Goal: Information Seeking & Learning: Learn about a topic

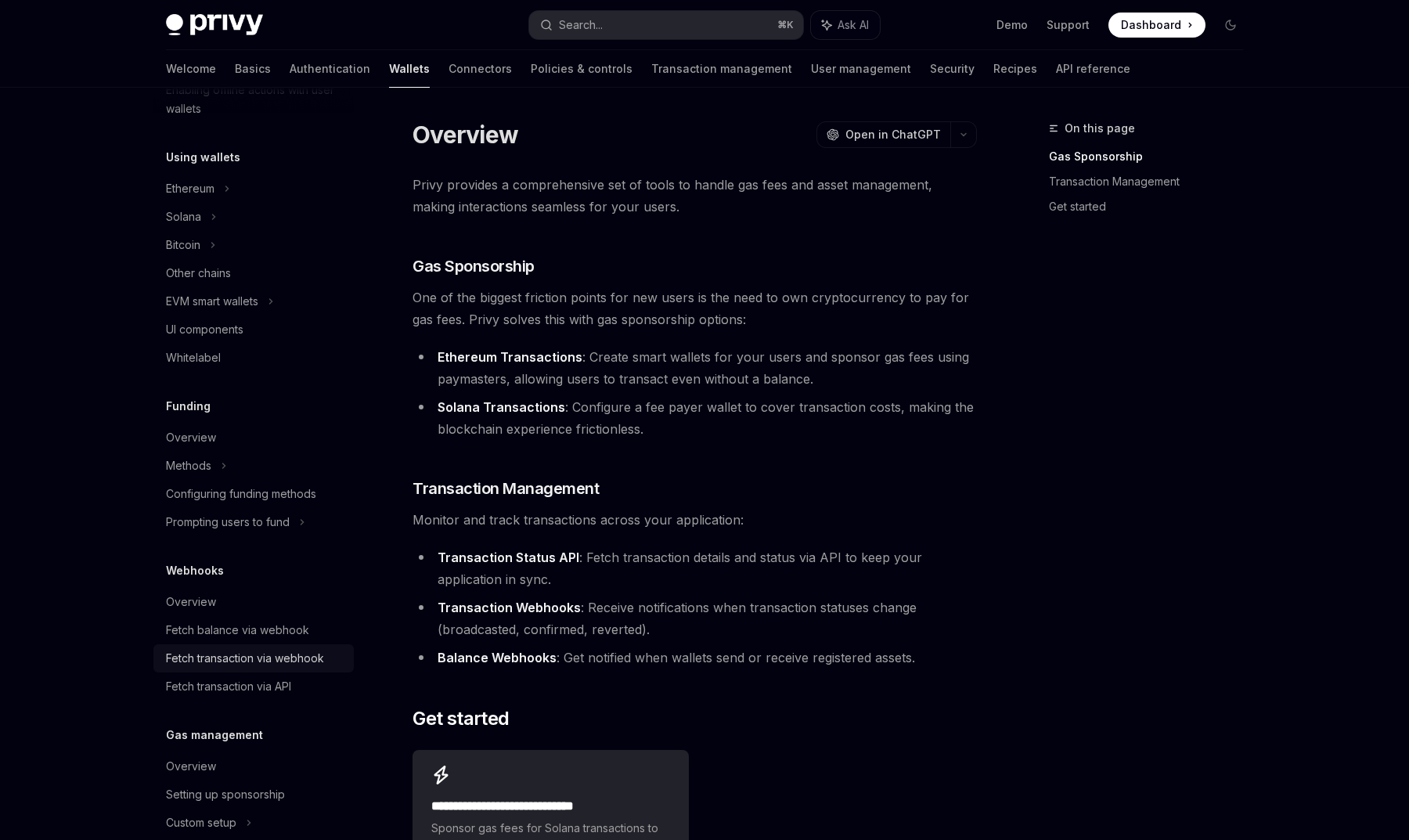
scroll to position [318, 0]
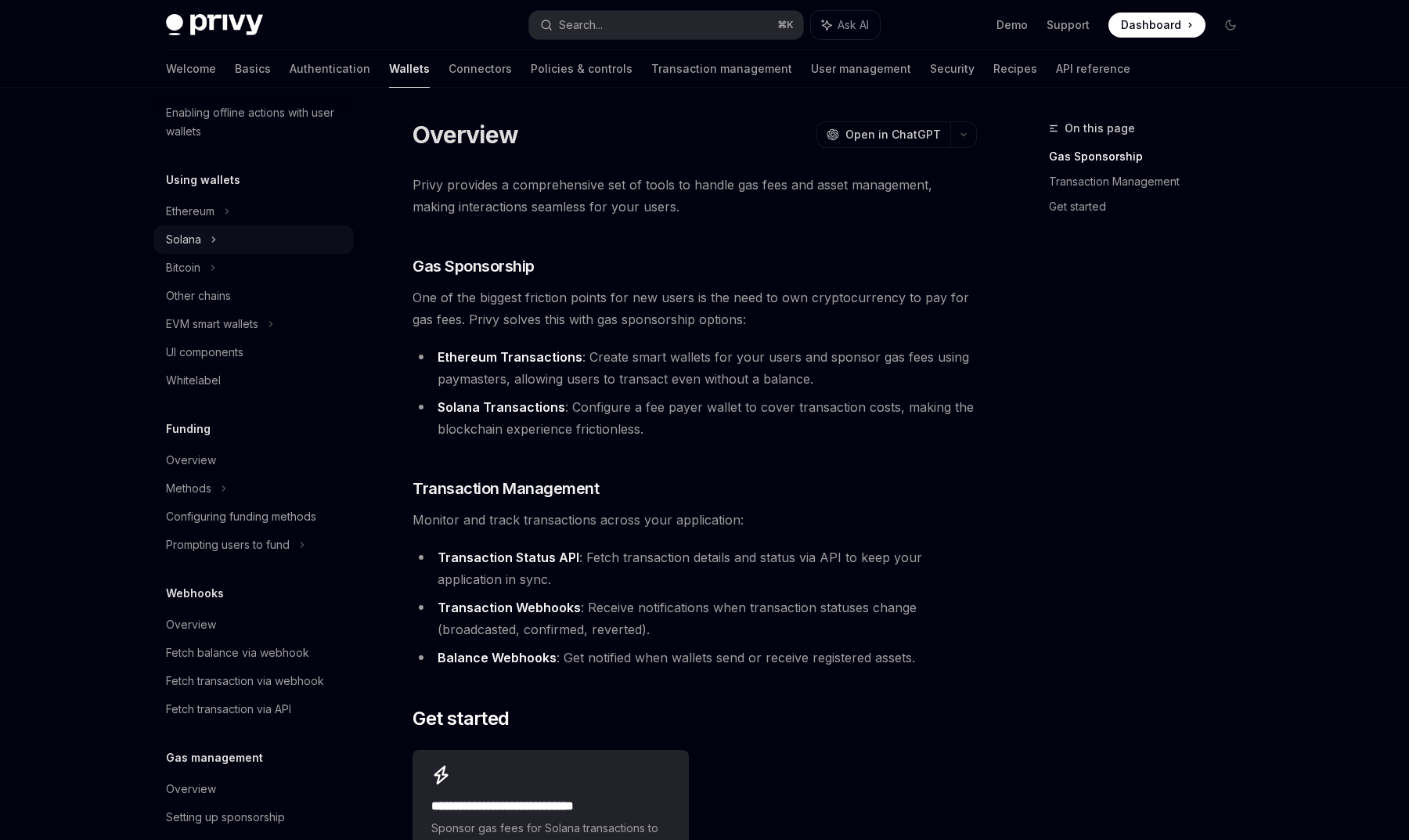
click at [232, 246] on div "Solana" at bounding box center [253, 239] width 200 height 28
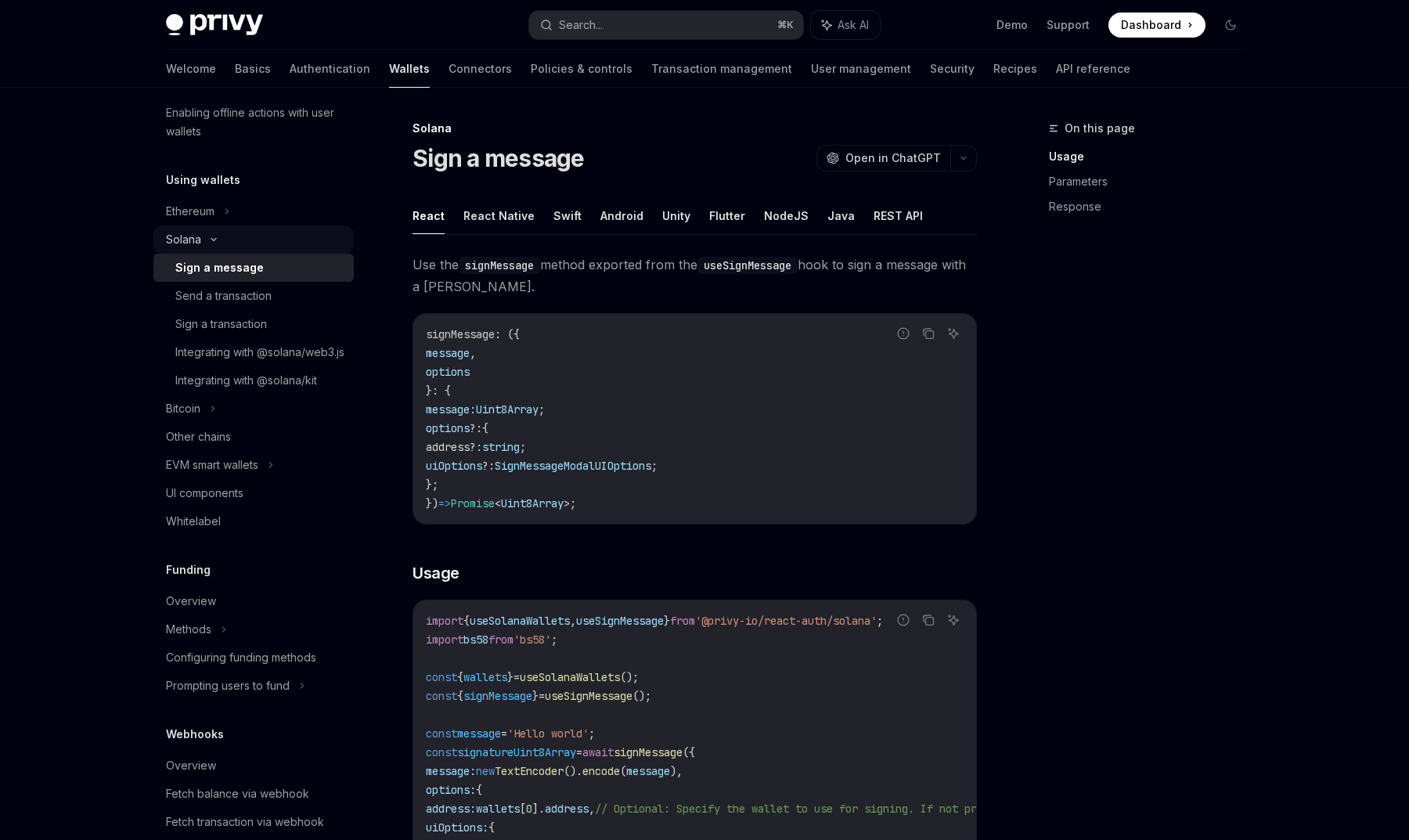
click at [199, 246] on div "Solana" at bounding box center [183, 239] width 35 height 19
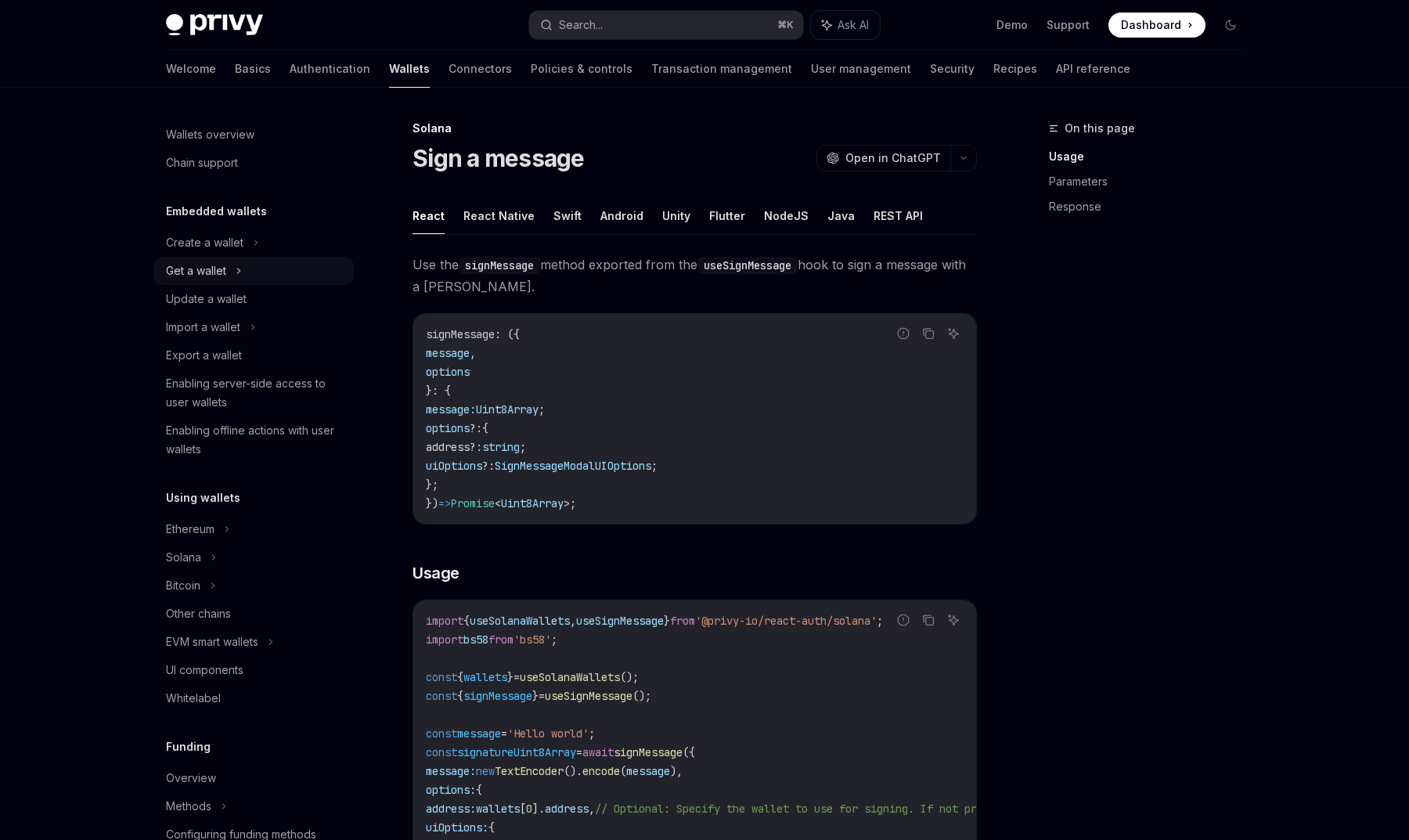
click at [231, 277] on div "Get a wallet" at bounding box center [253, 271] width 200 height 28
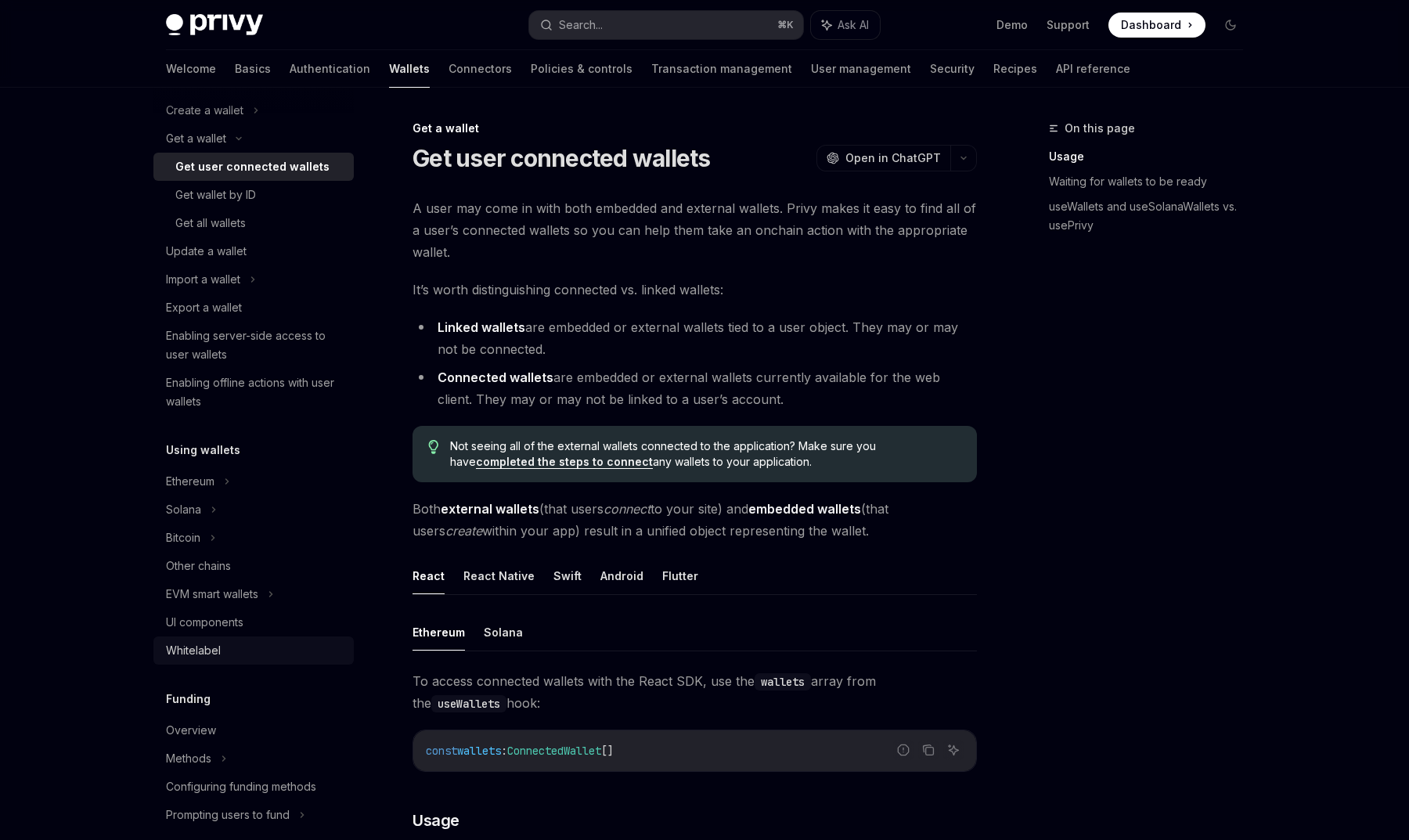
scroll to position [141, 0]
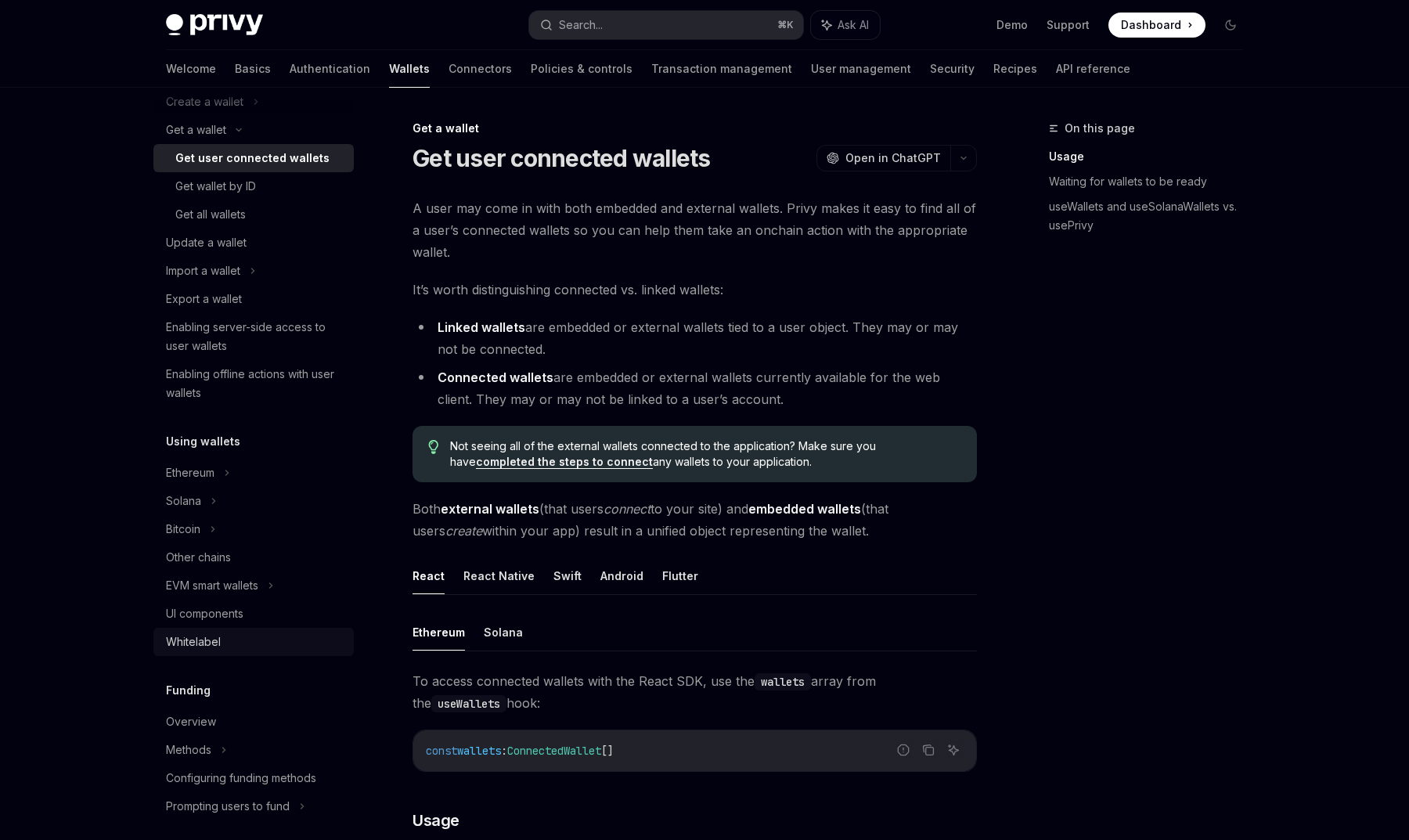
click at [263, 646] on div "Whitelabel" at bounding box center [255, 642] width 178 height 19
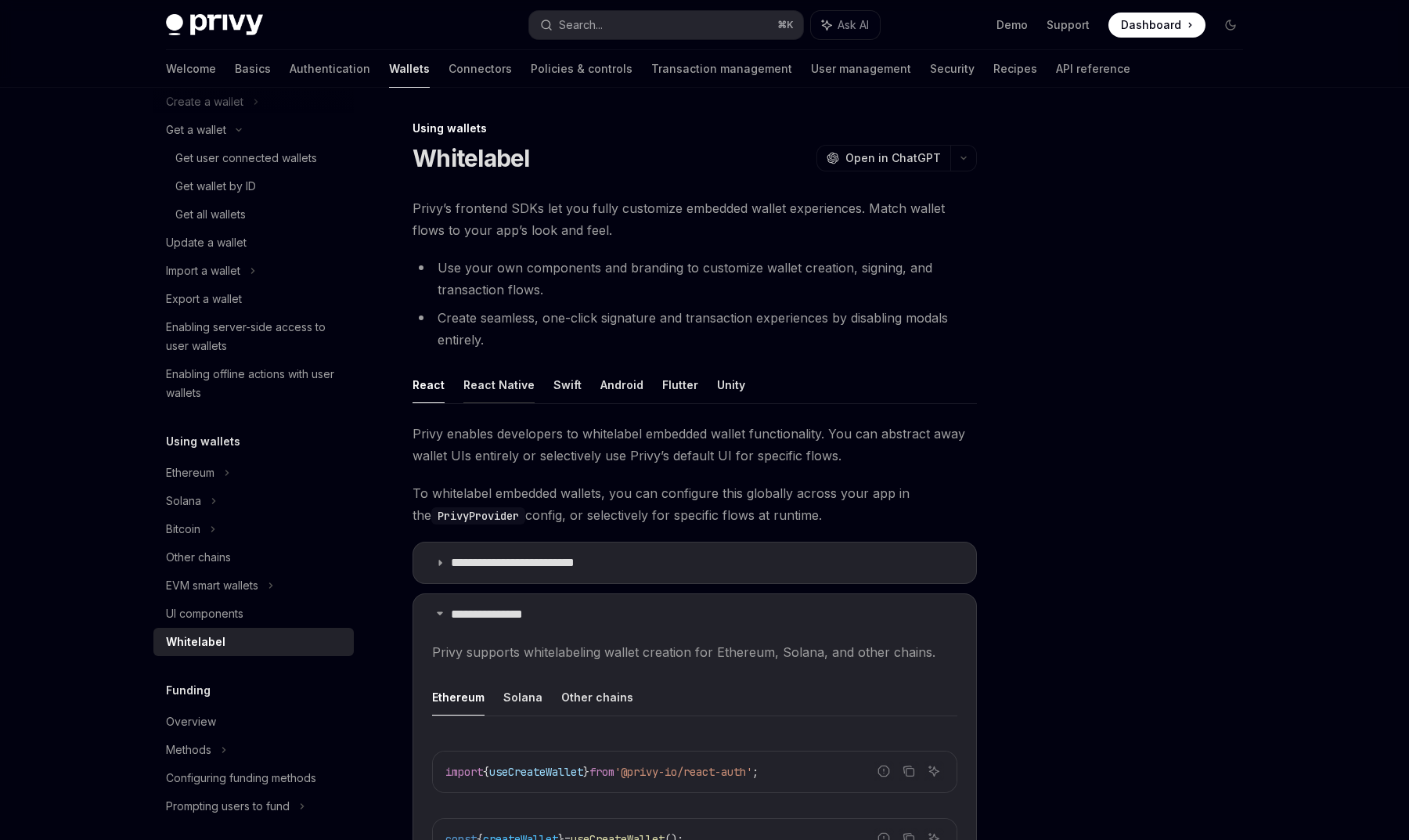
click at [481, 388] on button "React Native" at bounding box center [498, 384] width 71 height 37
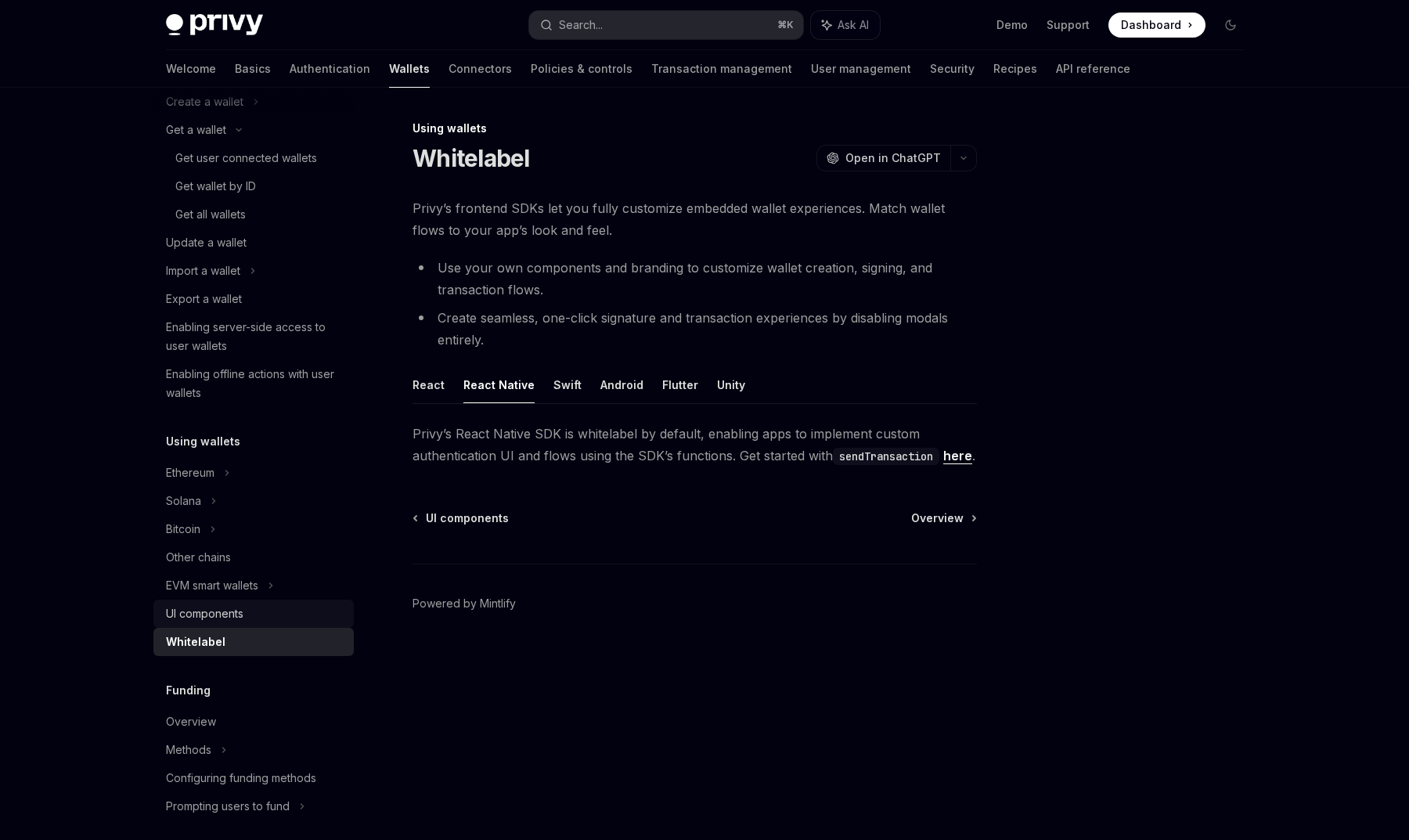
click at [234, 616] on div "UI components" at bounding box center [205, 613] width 78 height 19
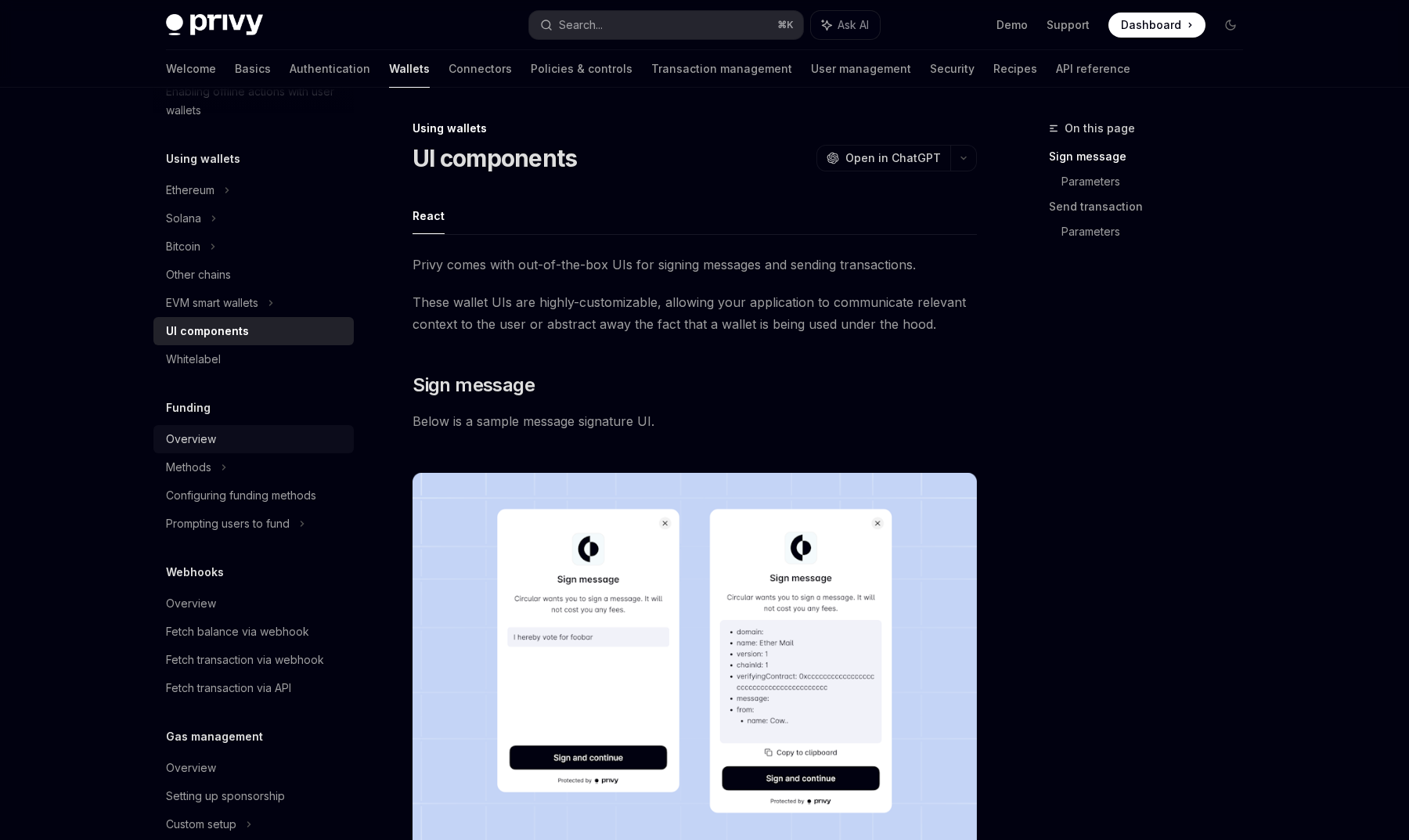
scroll to position [438, 0]
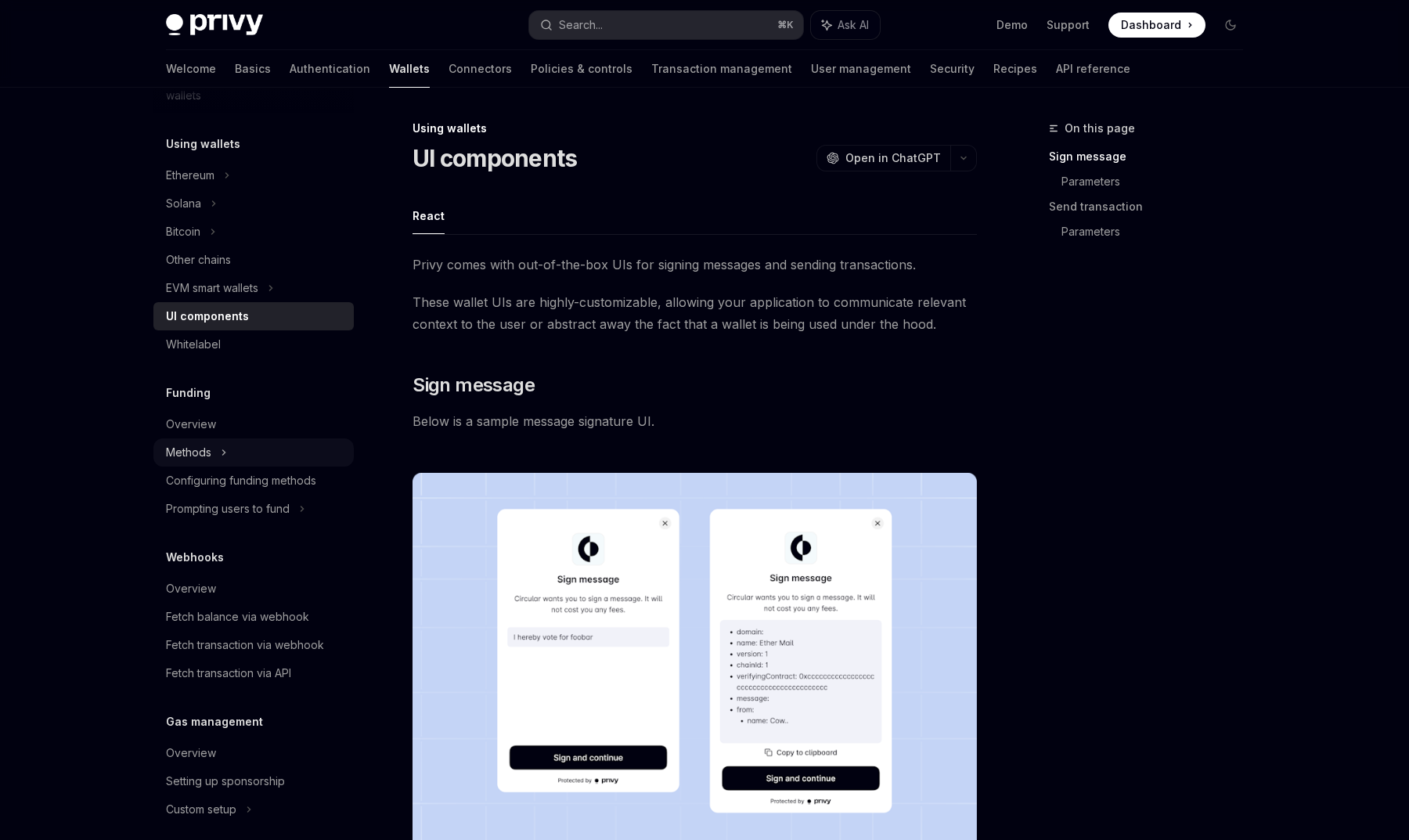
click at [241, 457] on div "Methods" at bounding box center [253, 452] width 200 height 28
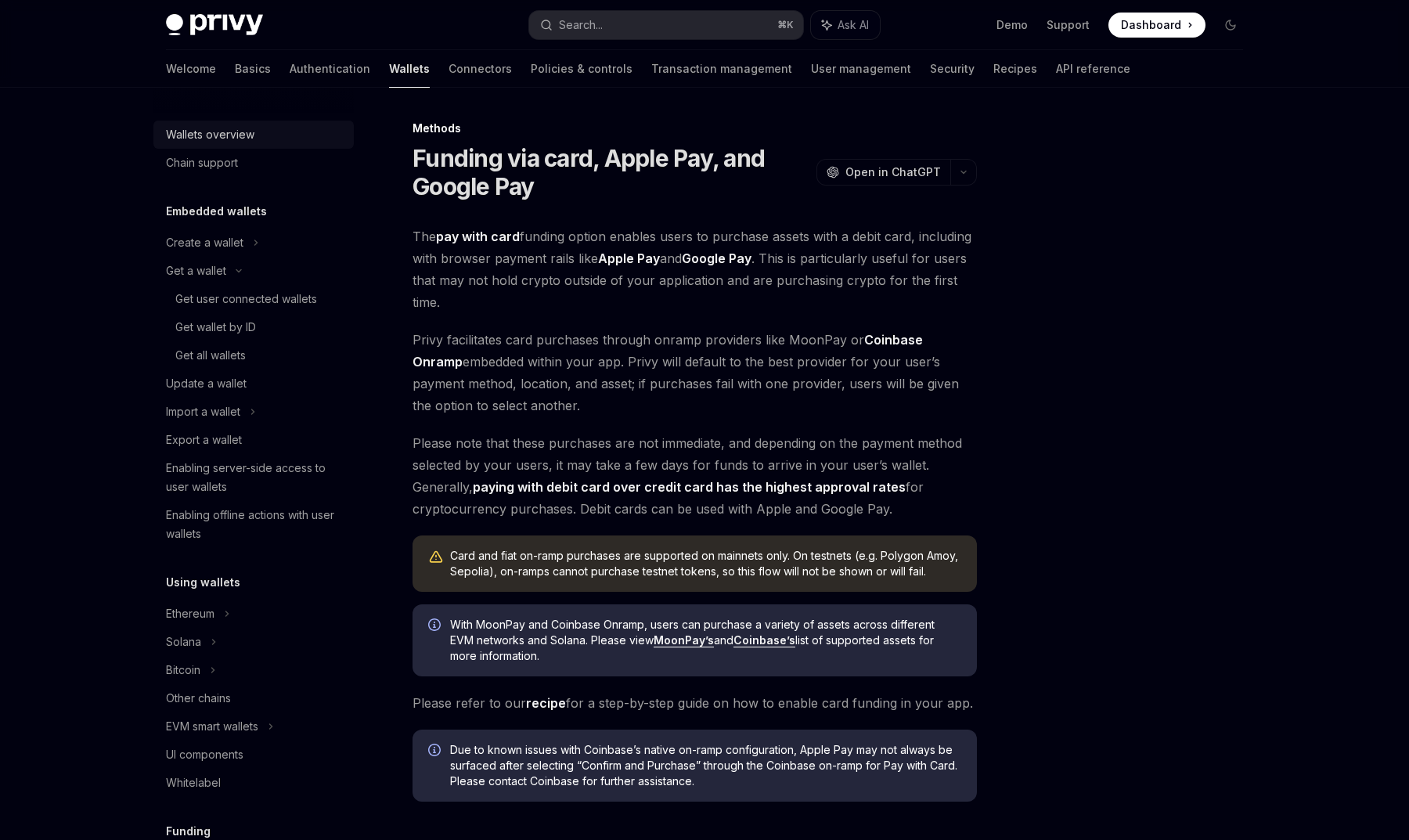
click at [228, 140] on div "Wallets overview" at bounding box center [210, 134] width 88 height 19
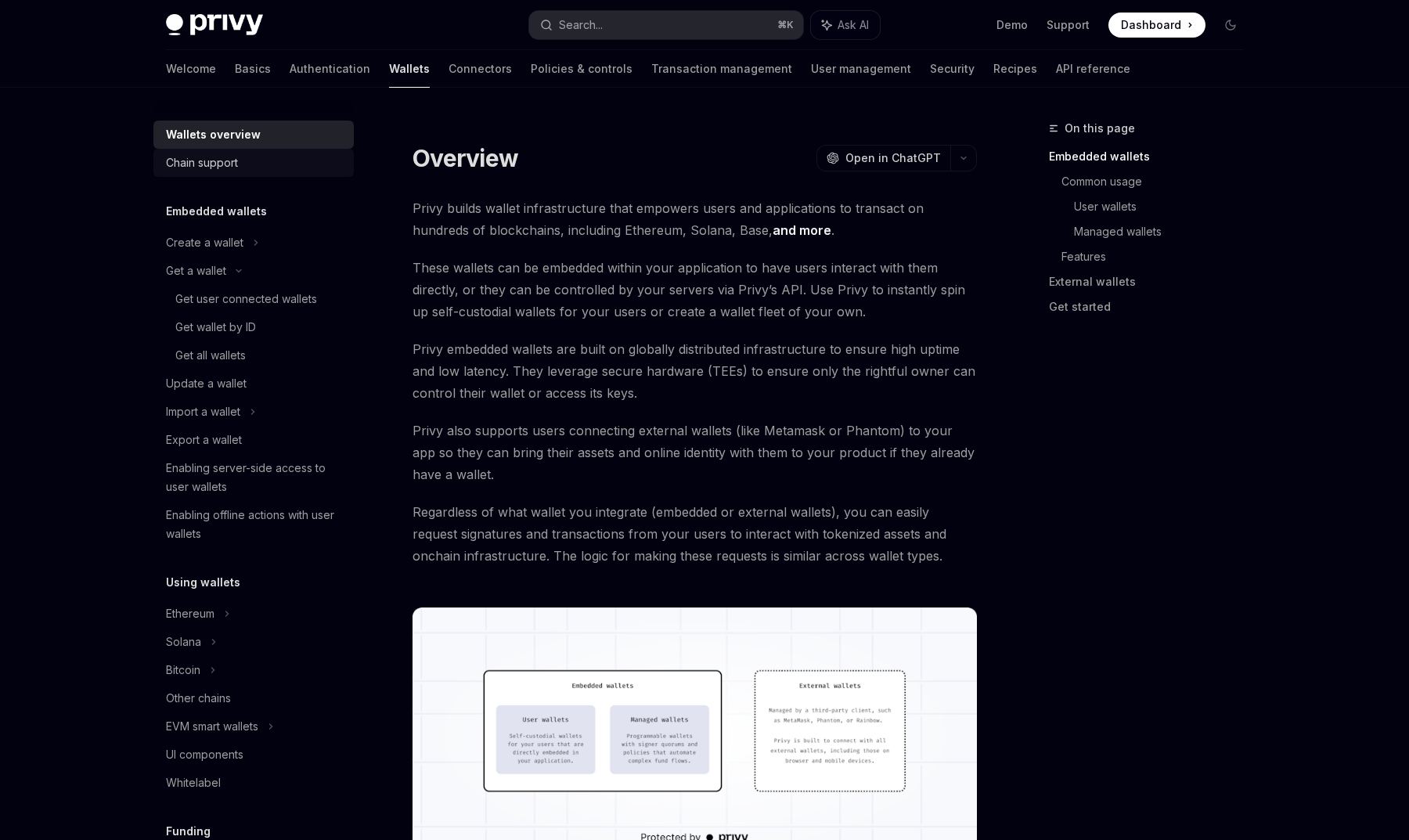
click at [224, 149] on link "Chain support" at bounding box center [253, 163] width 200 height 28
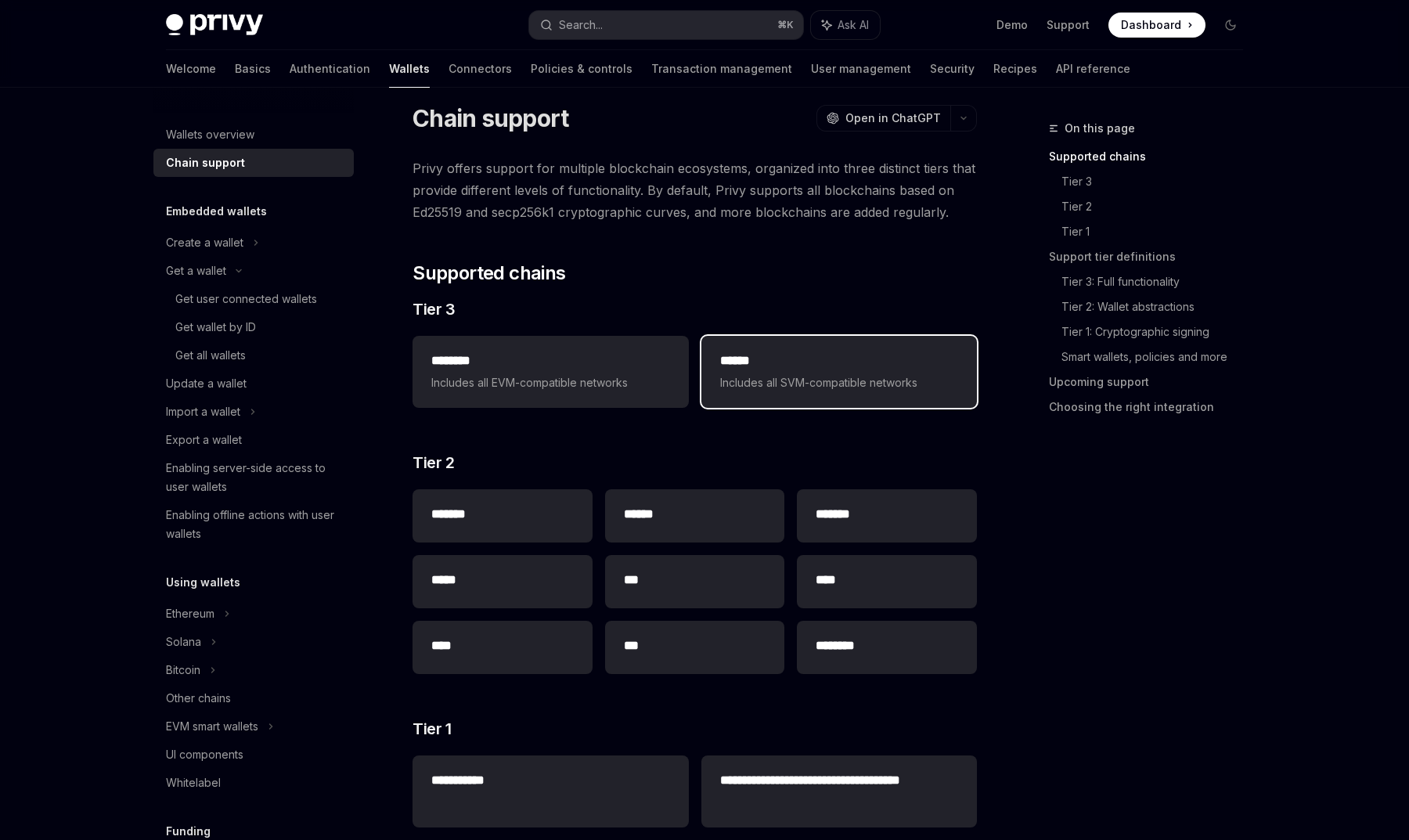
scroll to position [45, 0]
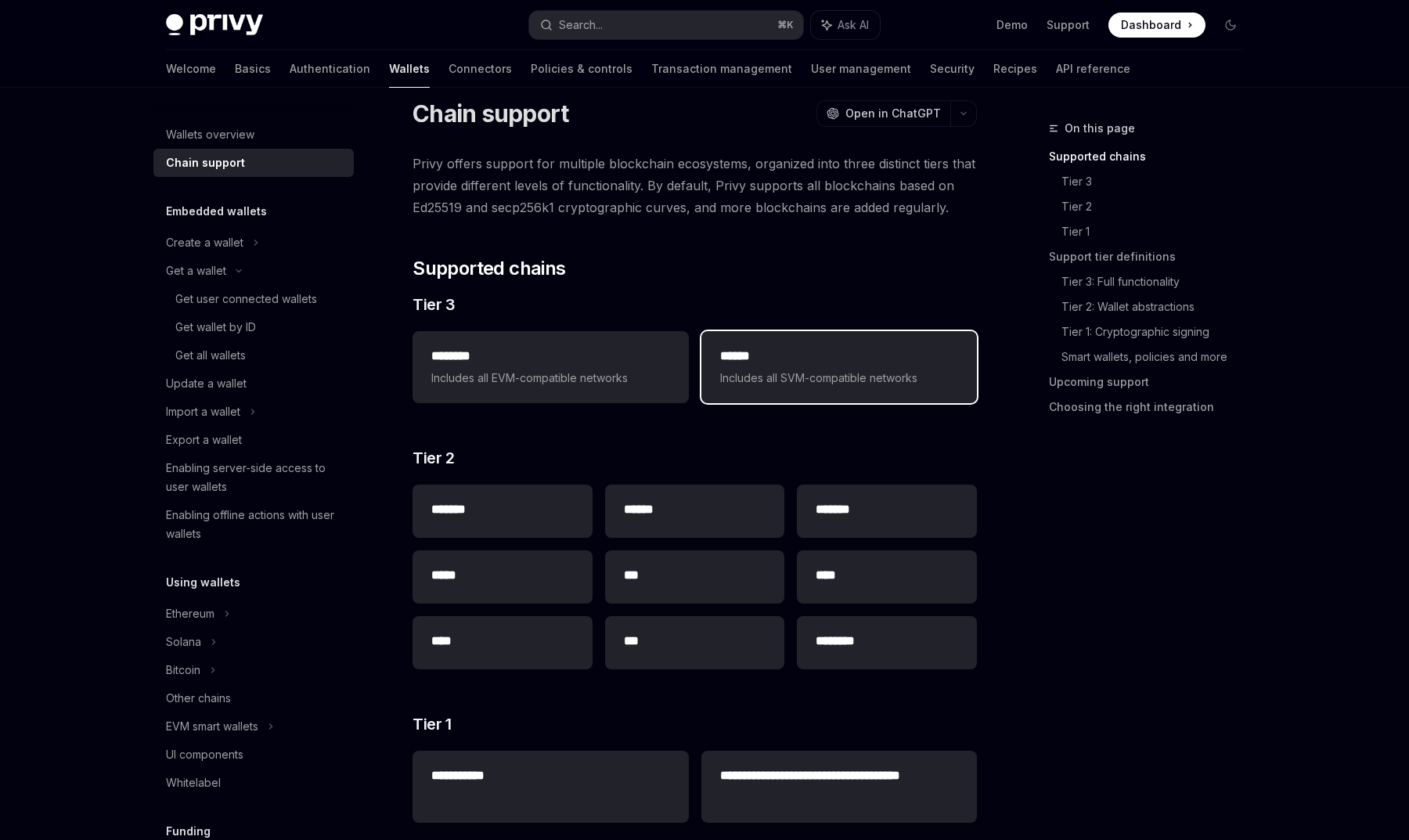
click at [745, 388] on div "****** Includes all SVM-compatible networks" at bounding box center [839, 367] width 276 height 72
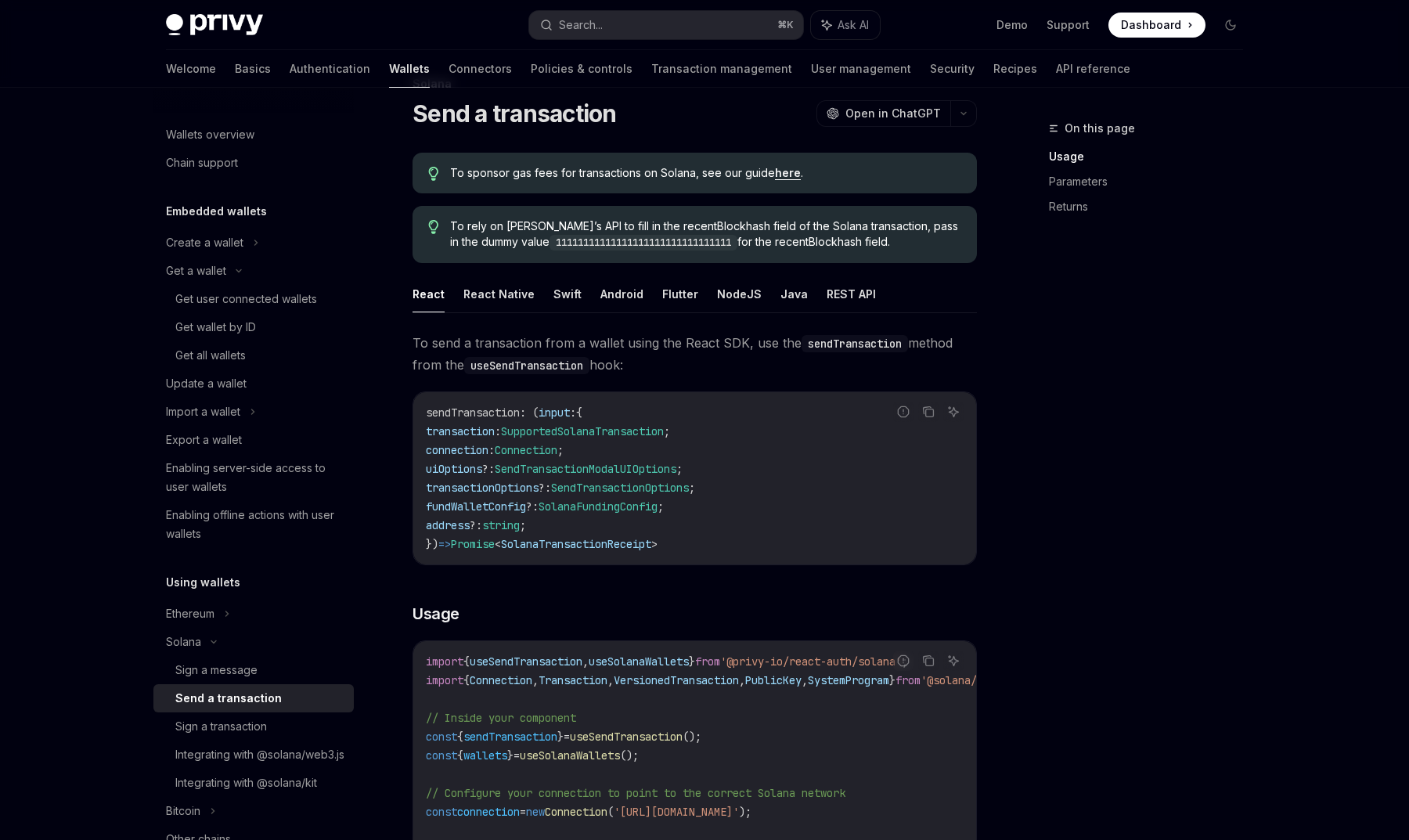
click at [499, 295] on button "React Native" at bounding box center [498, 294] width 71 height 37
type textarea "*"
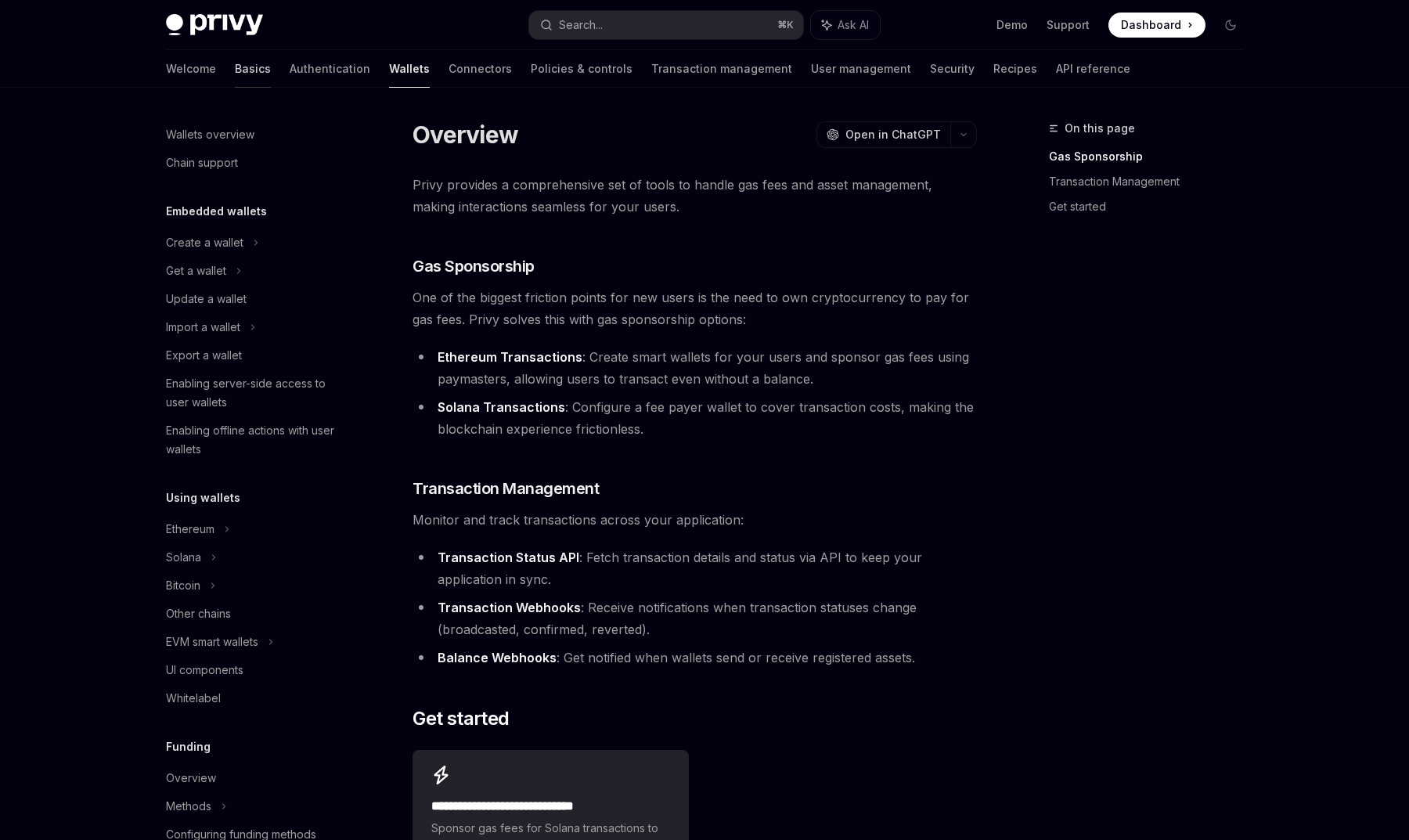
click at [235, 74] on link "Basics" at bounding box center [253, 69] width 36 height 38
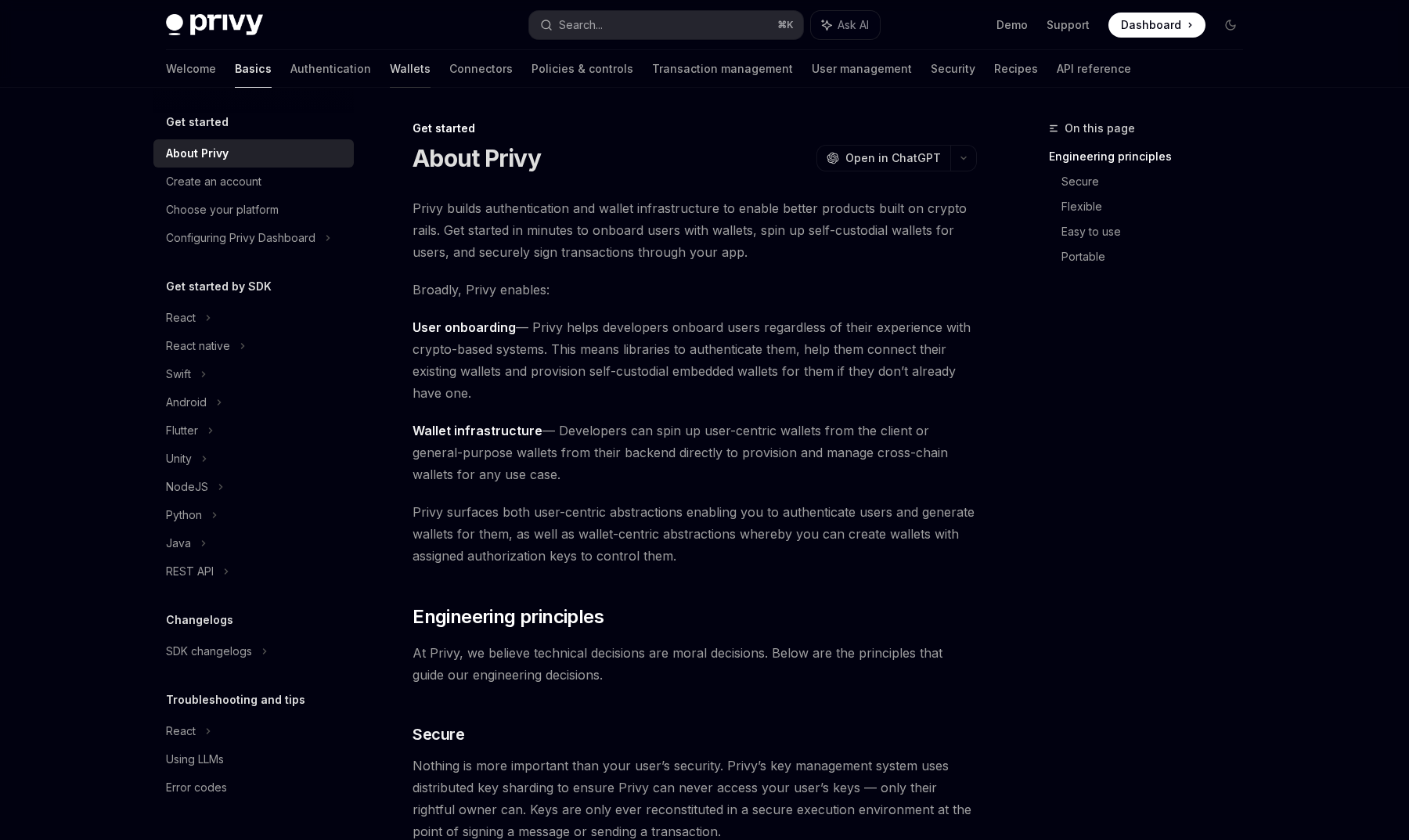
click at [390, 72] on link "Wallets" at bounding box center [410, 69] width 41 height 38
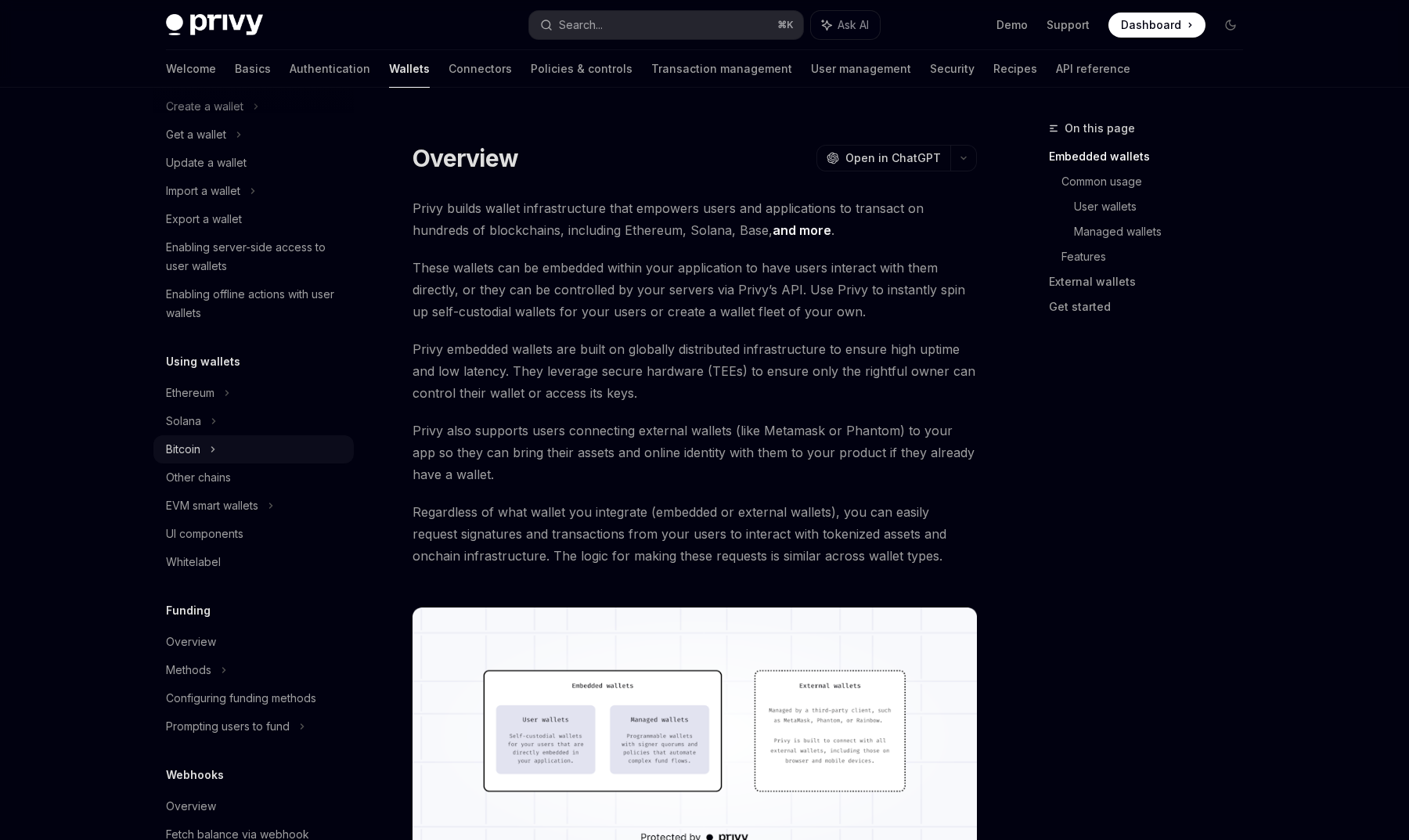
scroll to position [138, 0]
click at [259, 422] on div "Solana" at bounding box center [253, 420] width 200 height 28
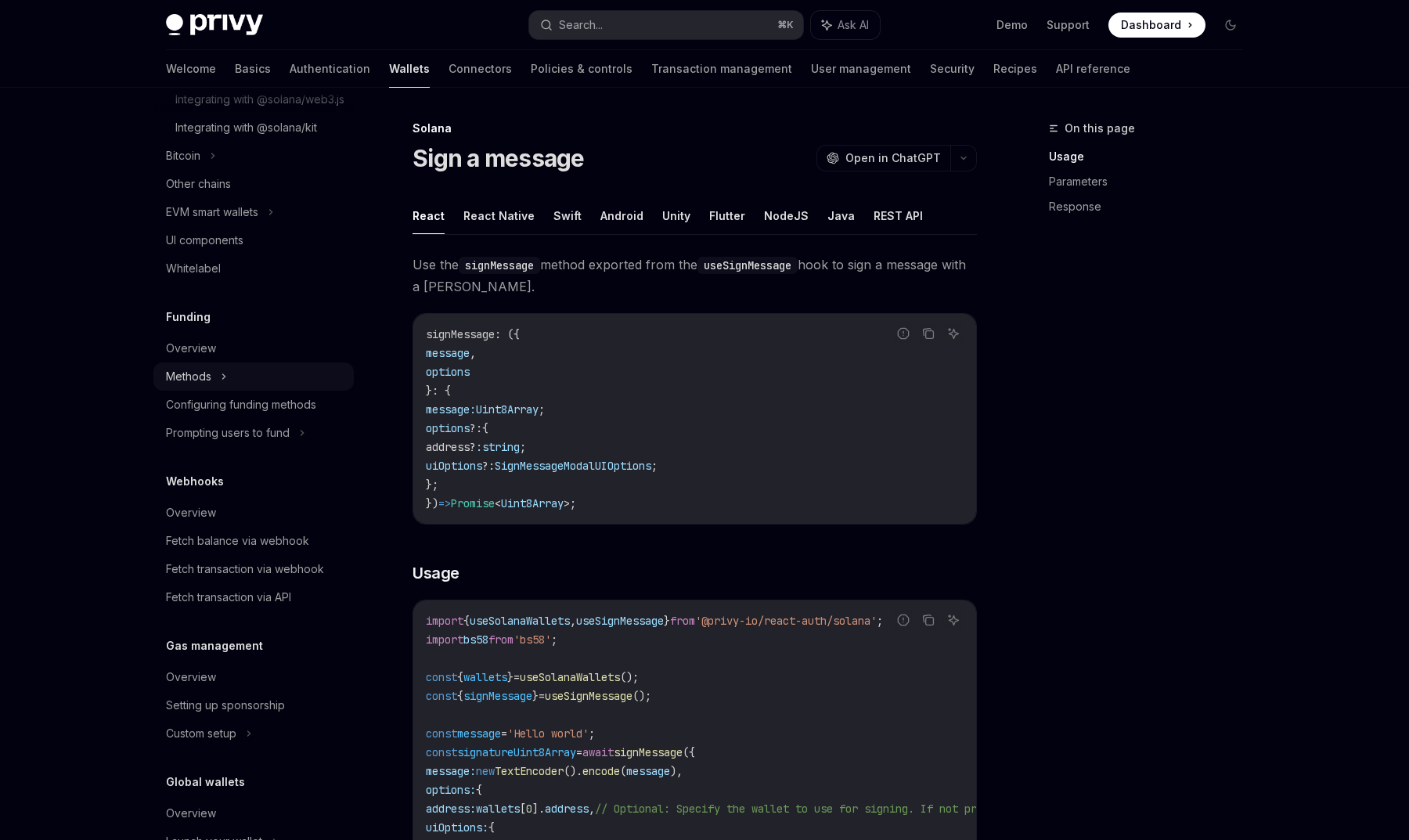
scroll to position [590, 0]
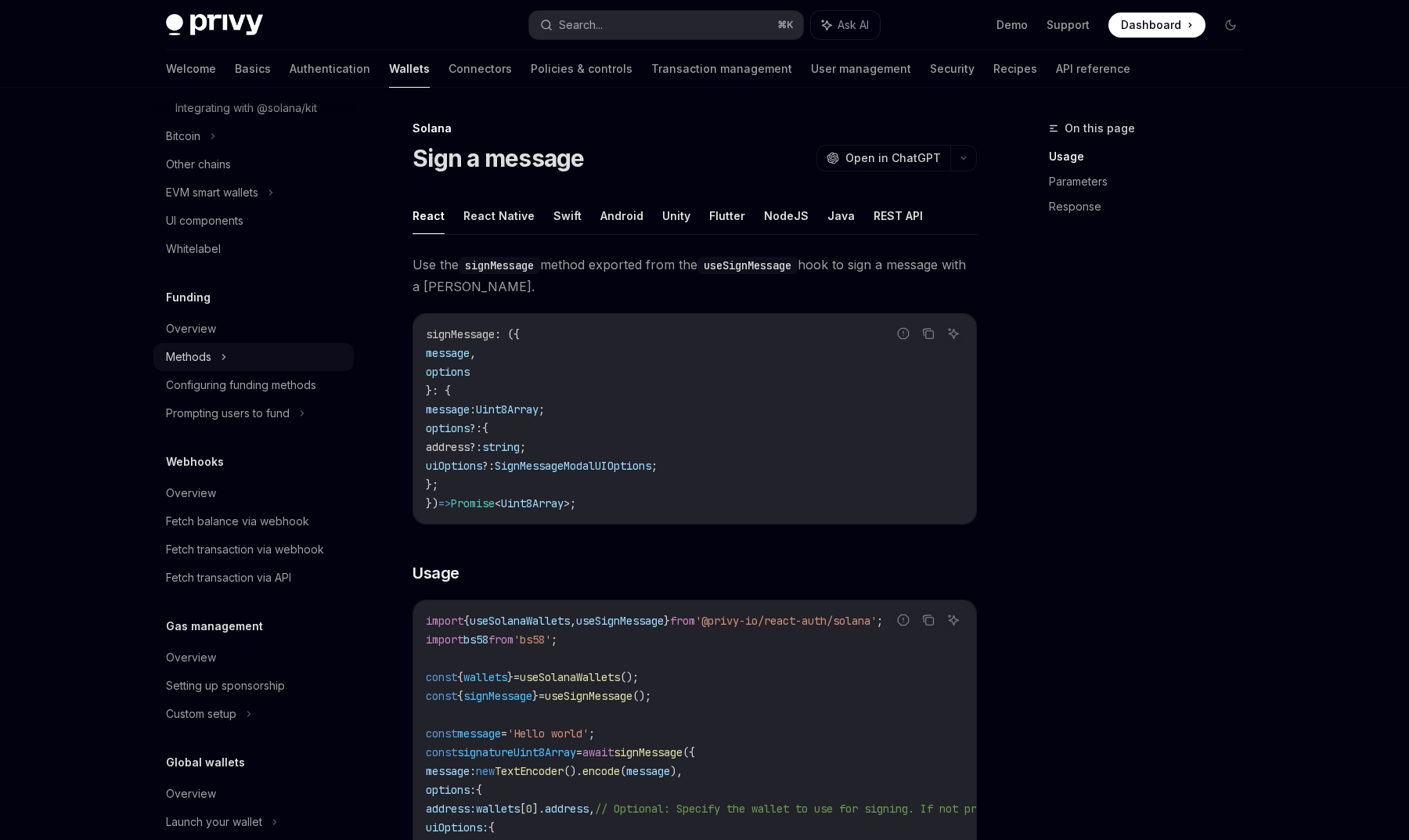
click at [281, 371] on div "Methods" at bounding box center [253, 357] width 200 height 28
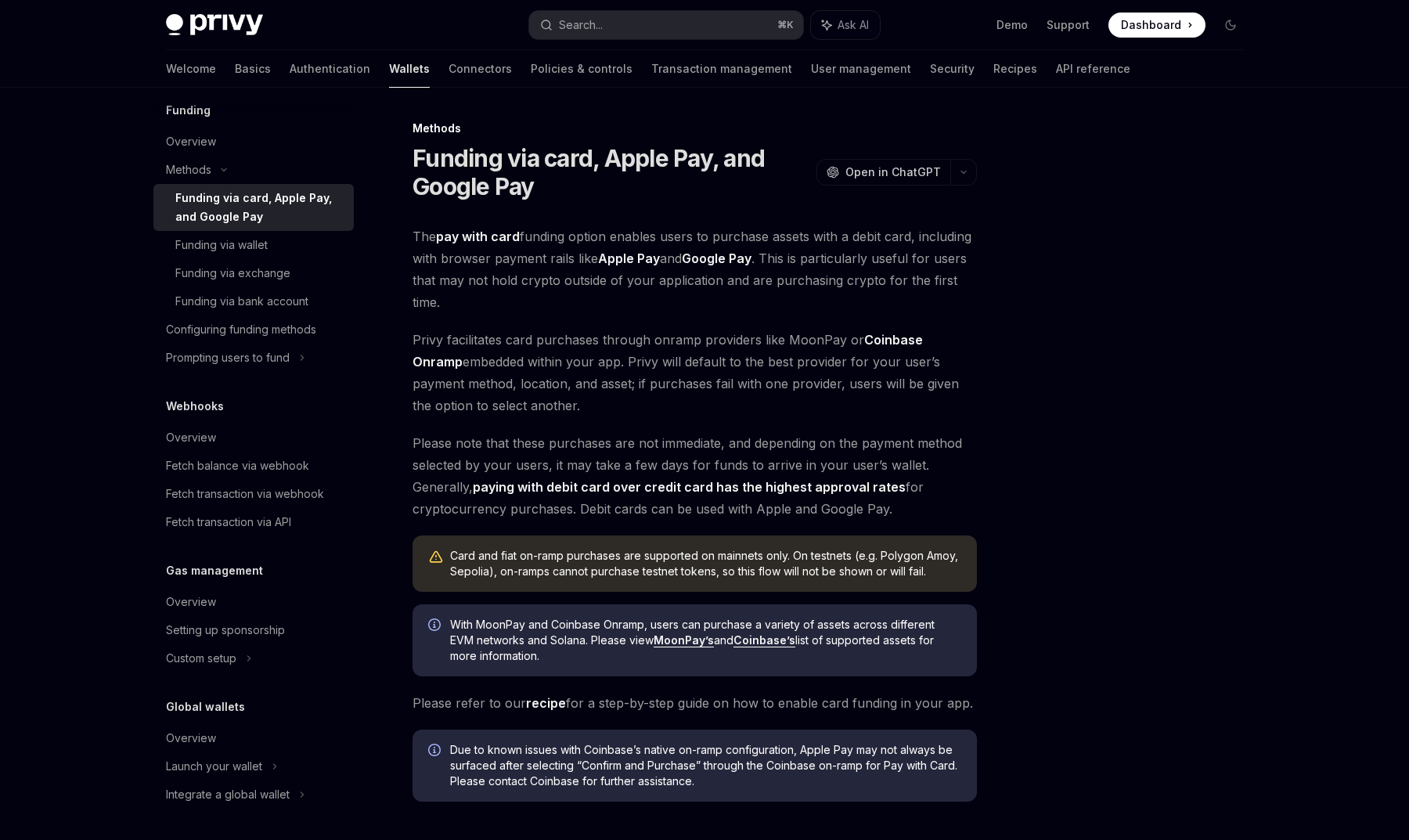
scroll to position [796, 0]
click at [254, 762] on div "Launch your wallet" at bounding box center [214, 766] width 96 height 19
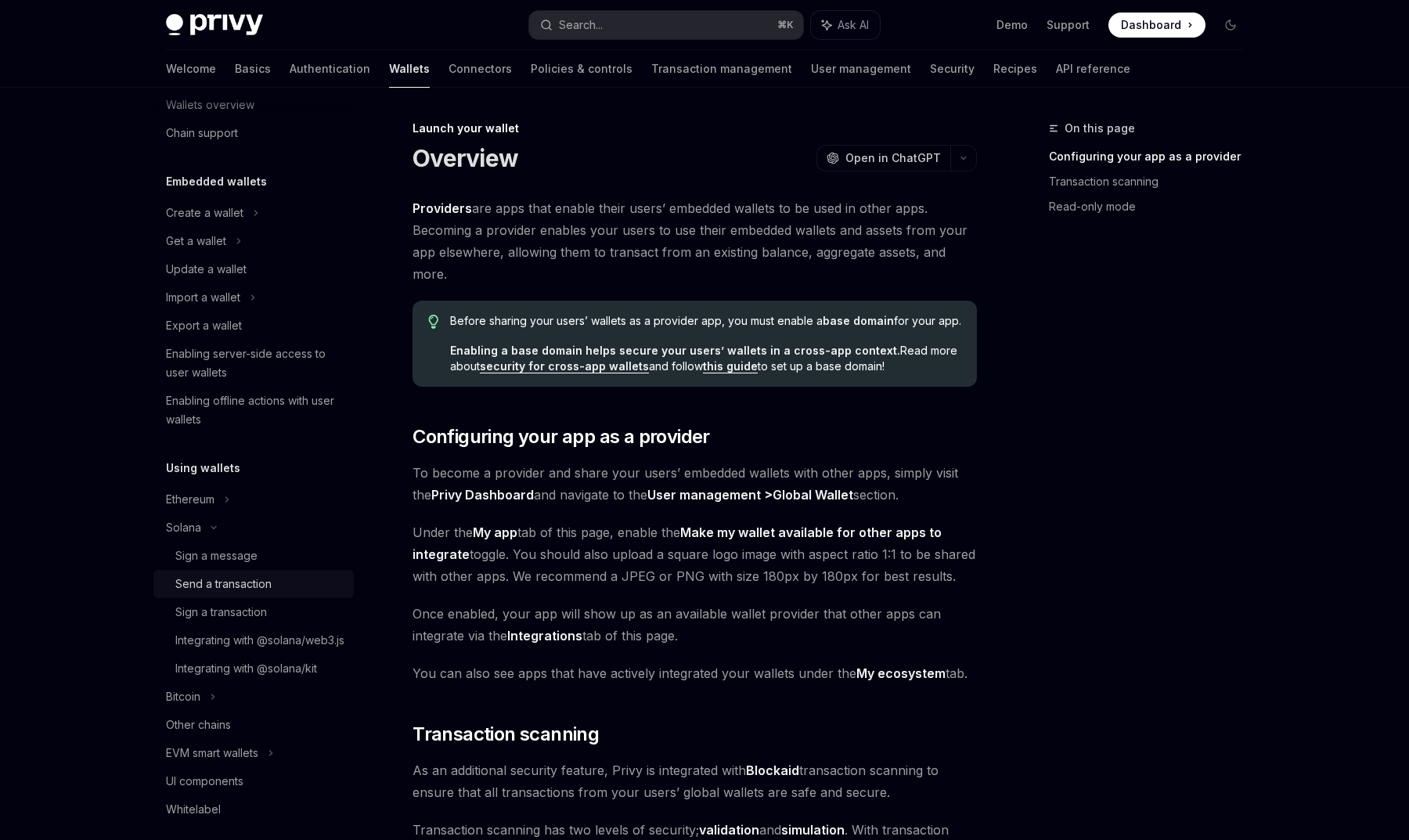
scroll to position [39, 0]
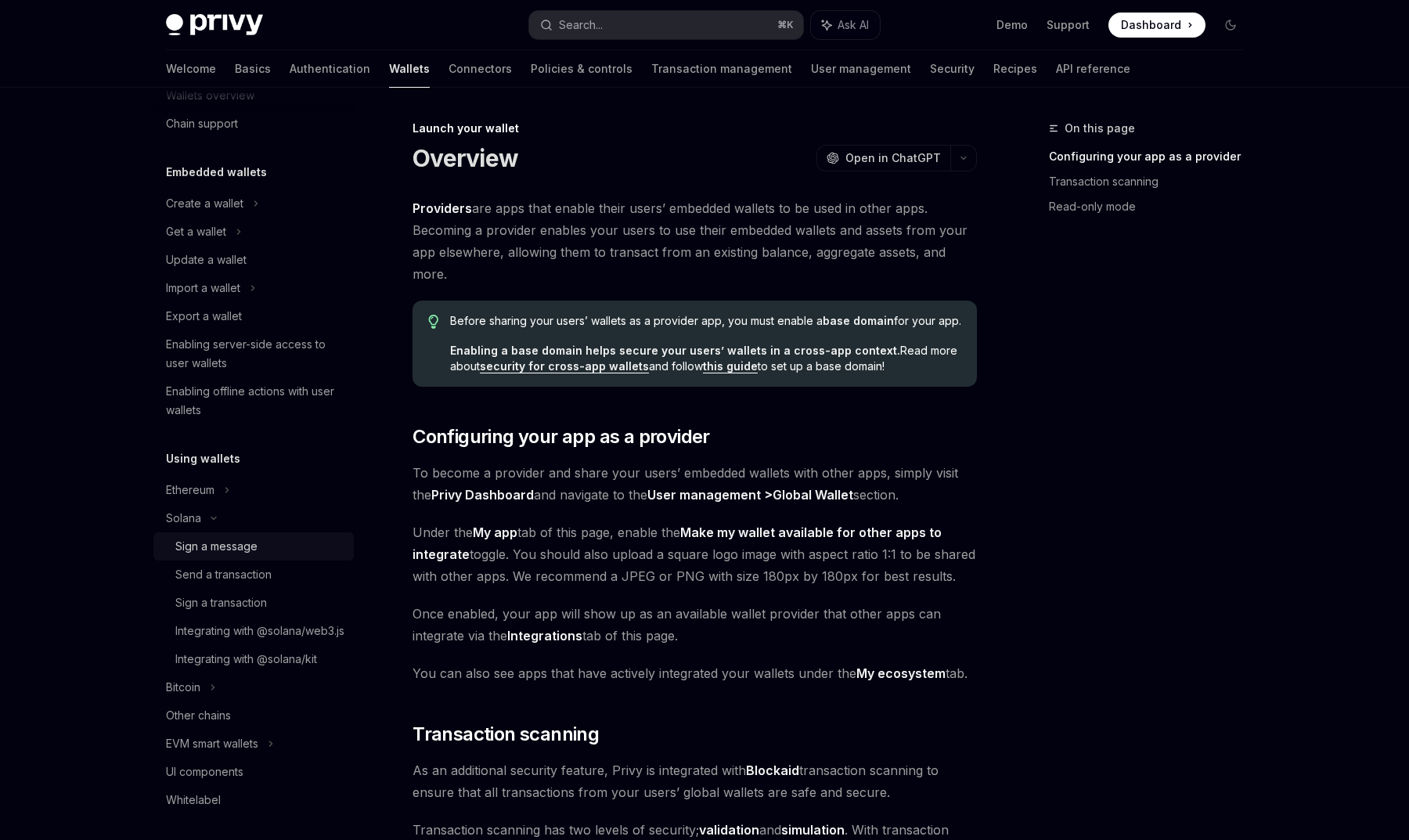
click at [228, 555] on div "Sign a message" at bounding box center [216, 546] width 82 height 19
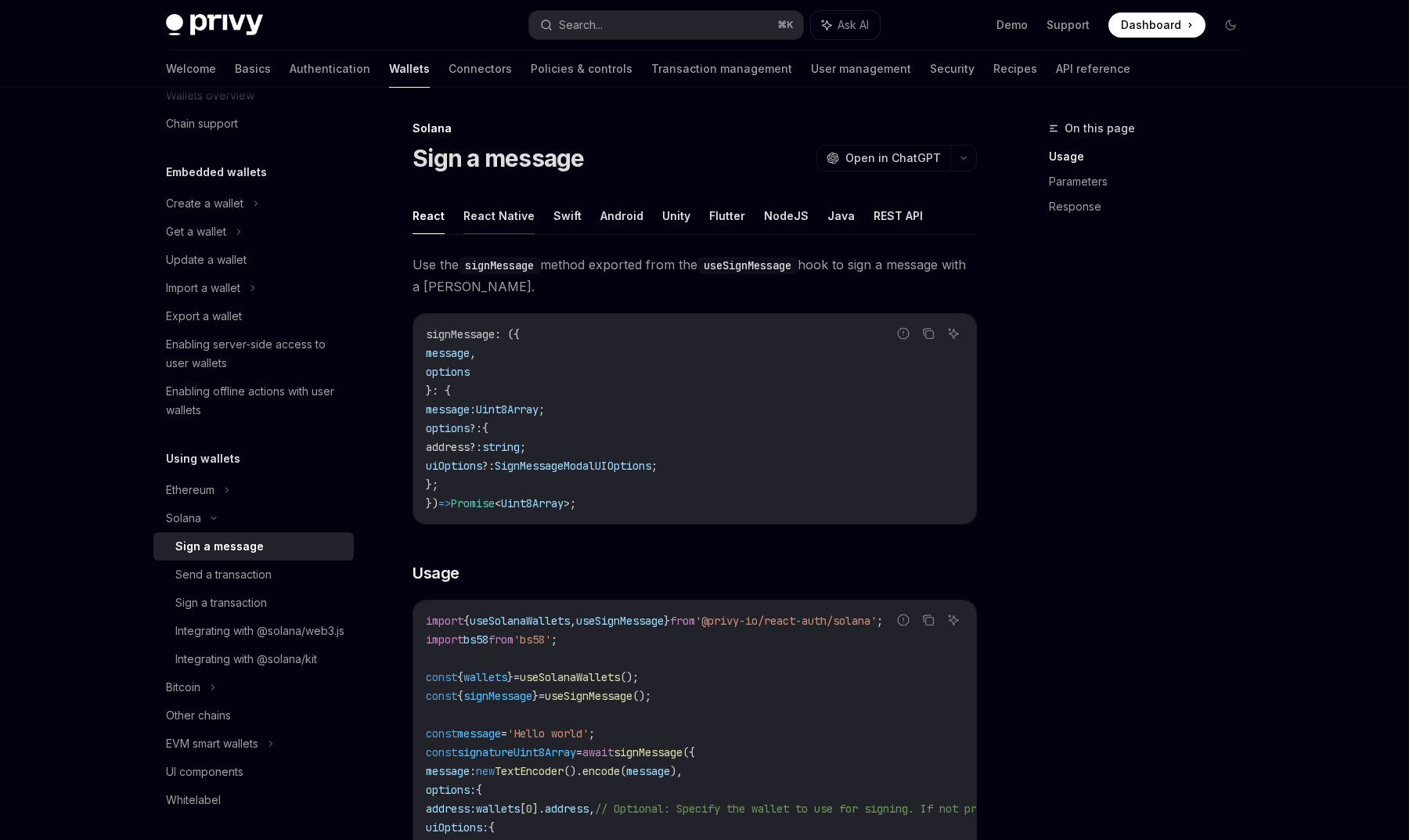
click at [492, 211] on button "React Native" at bounding box center [498, 215] width 71 height 37
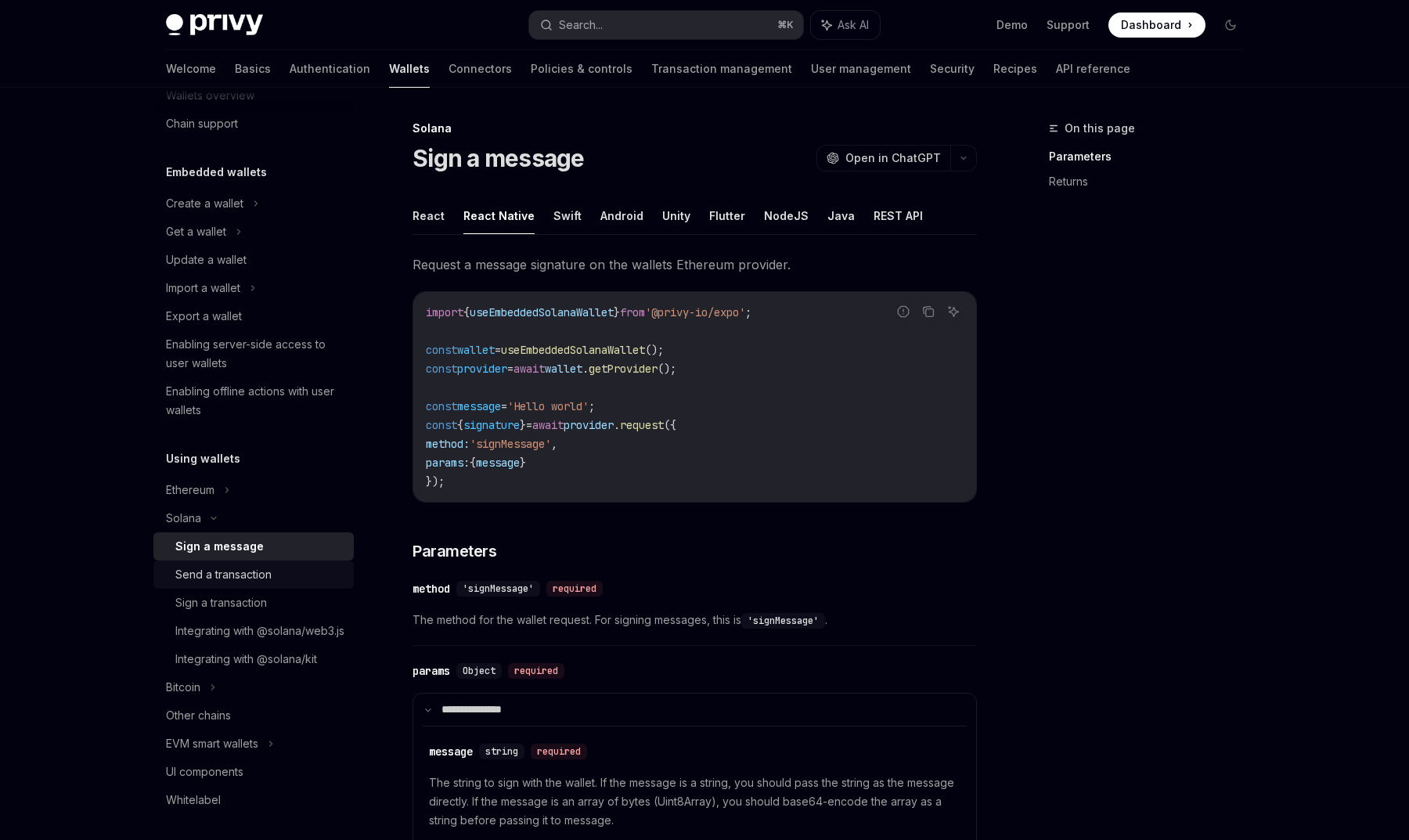
click at [269, 570] on div "Send a transaction" at bounding box center [223, 574] width 96 height 19
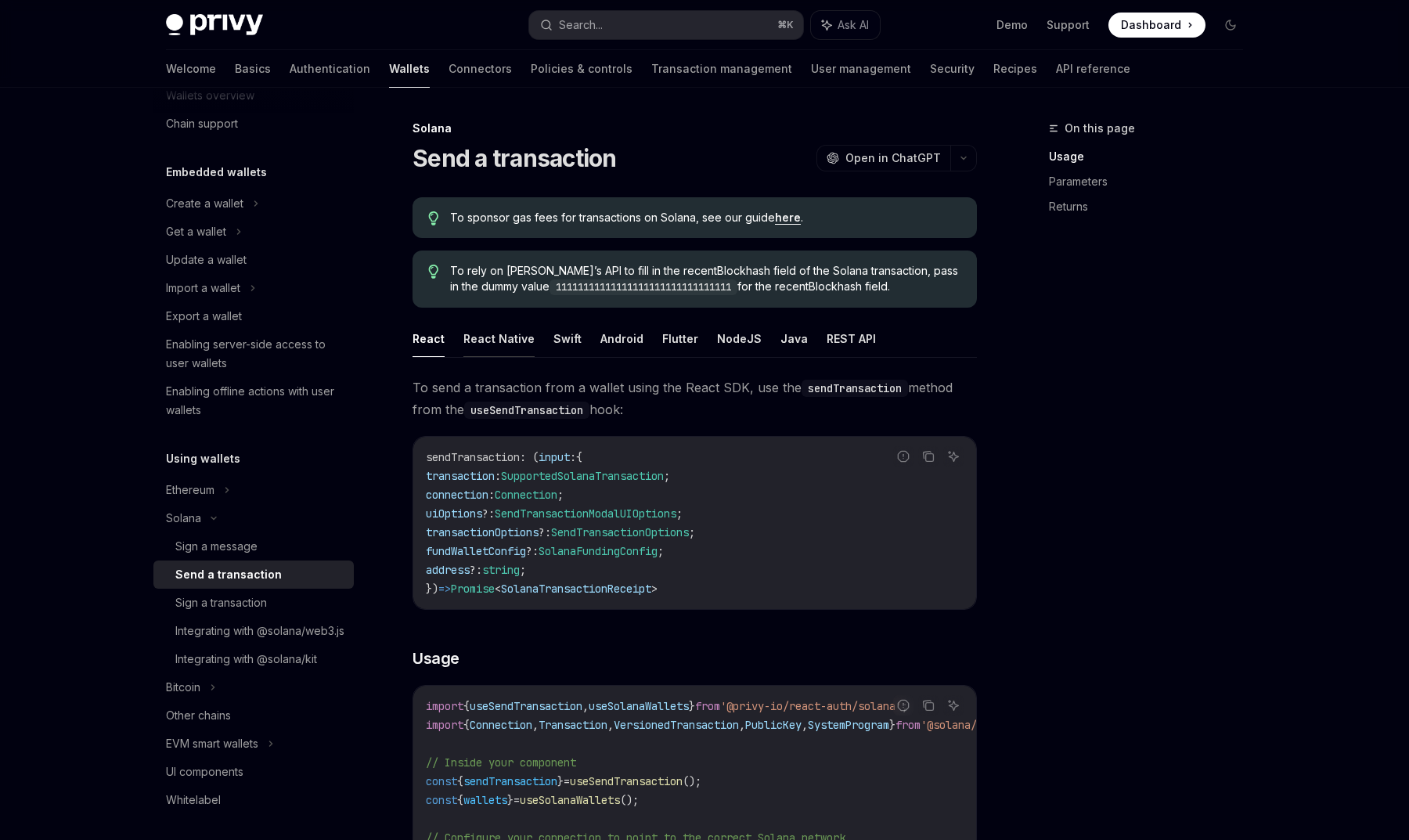
click at [483, 328] on button "React Native" at bounding box center [498, 338] width 71 height 37
type textarea "*"
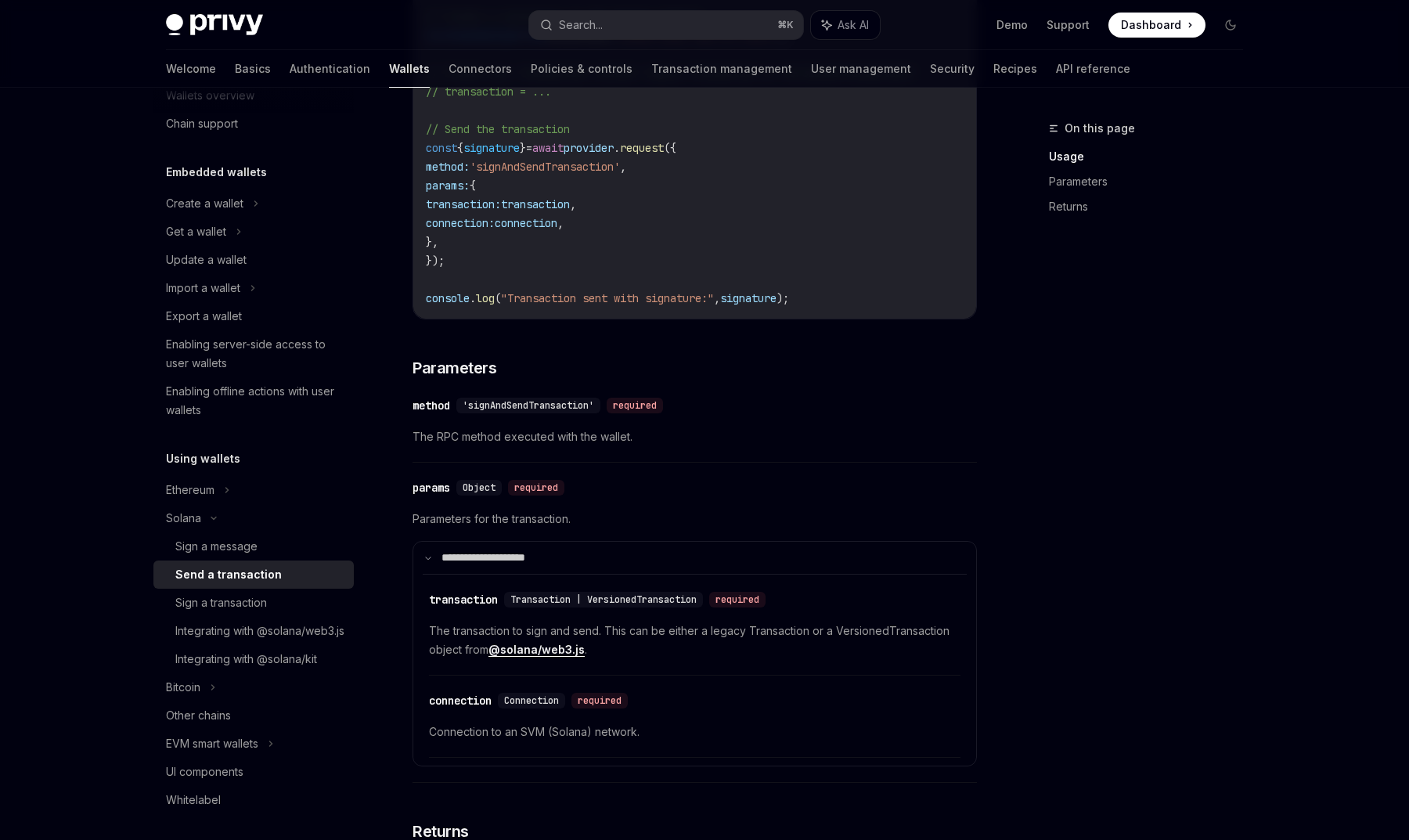
scroll to position [1237, 0]
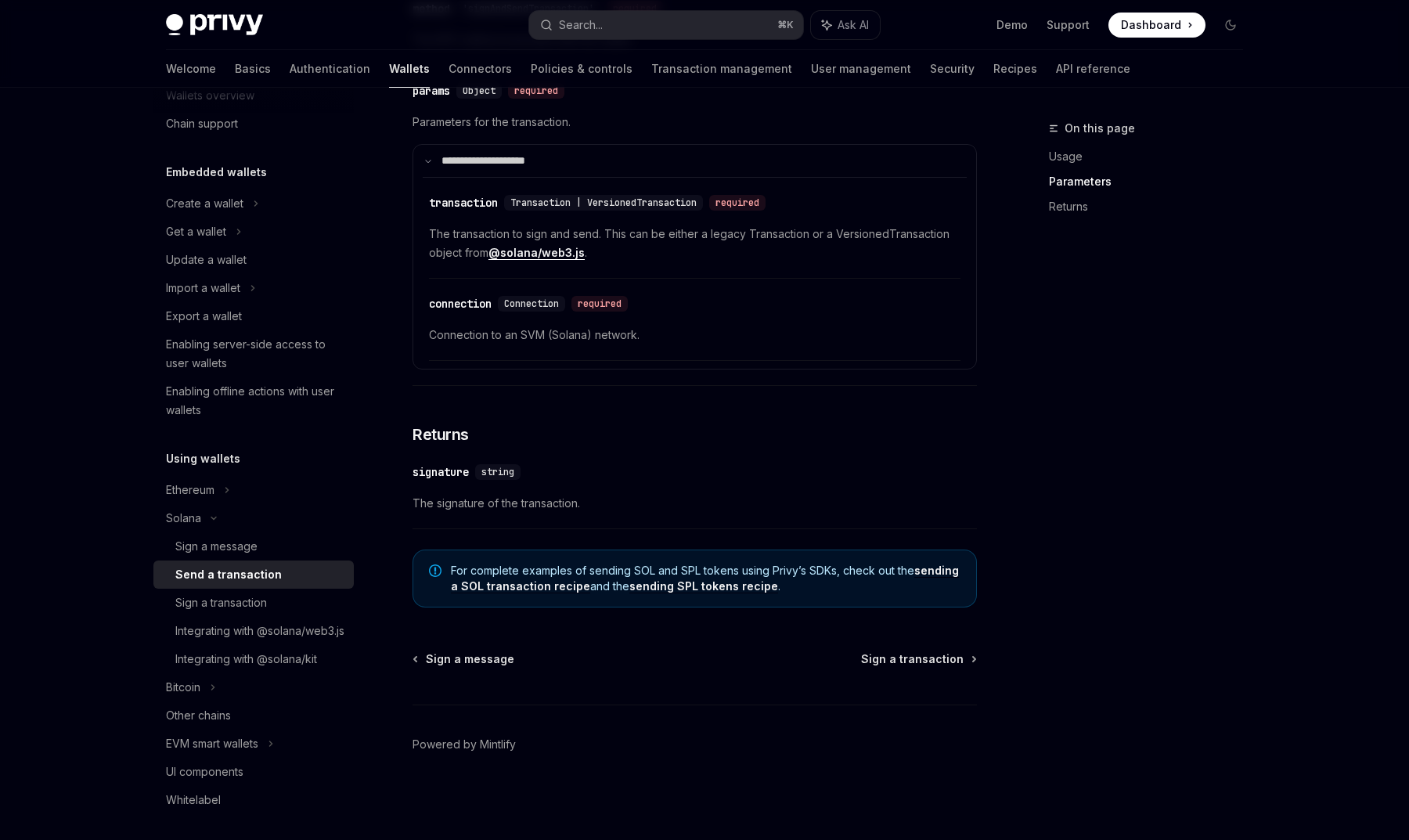
click at [561, 585] on link "sending a SOL transaction recipe" at bounding box center [705, 579] width 508 height 30
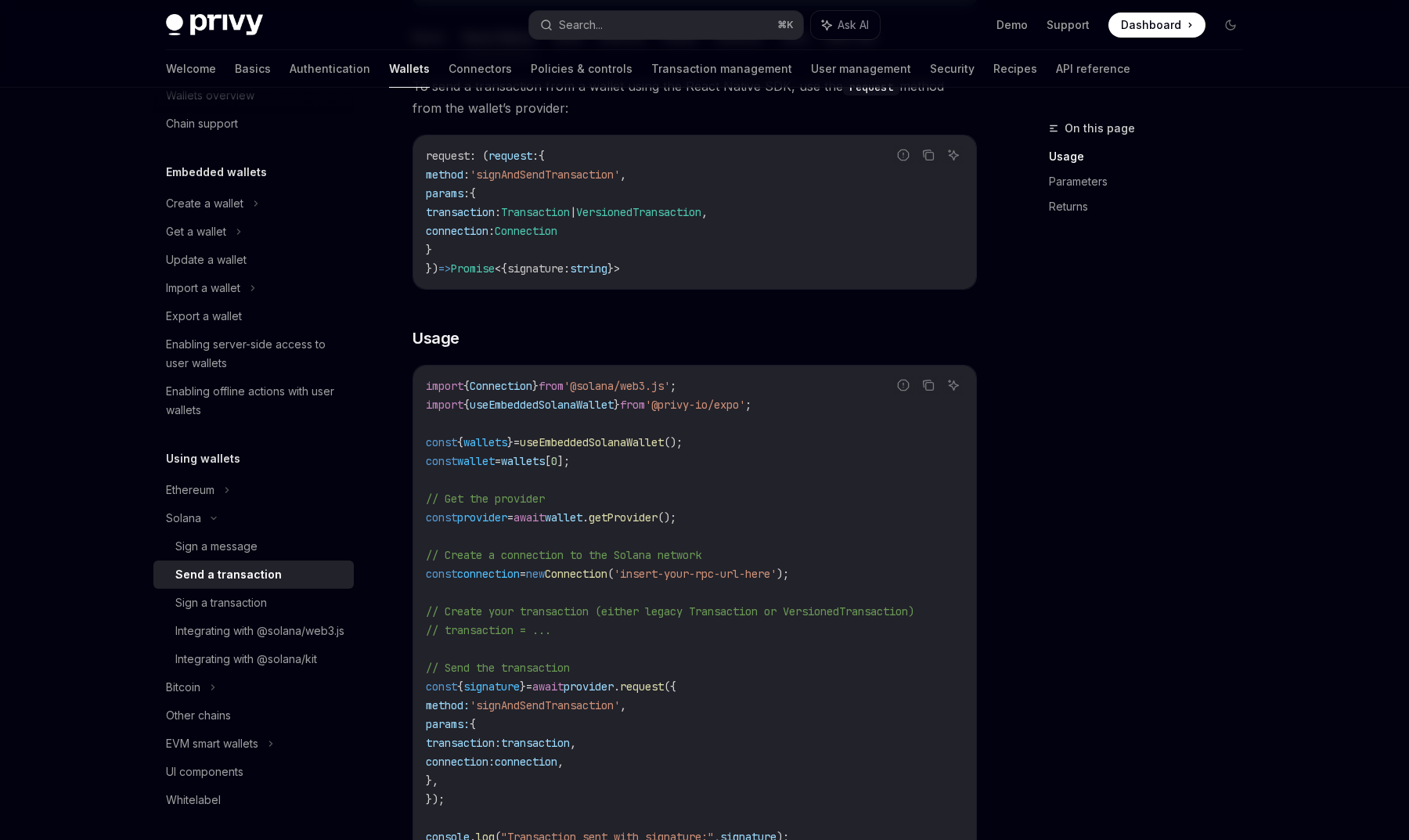
scroll to position [0, 0]
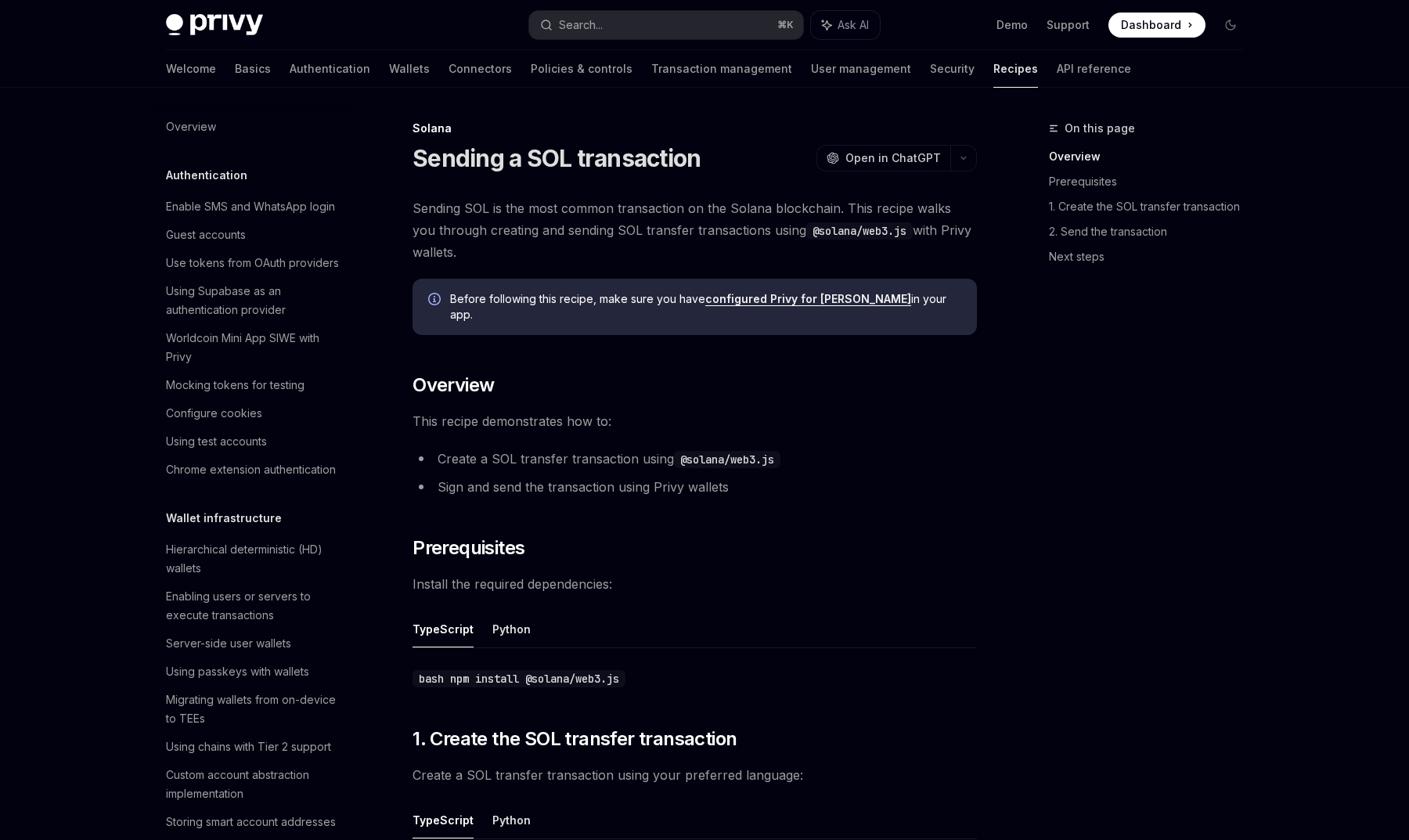
scroll to position [2174, 0]
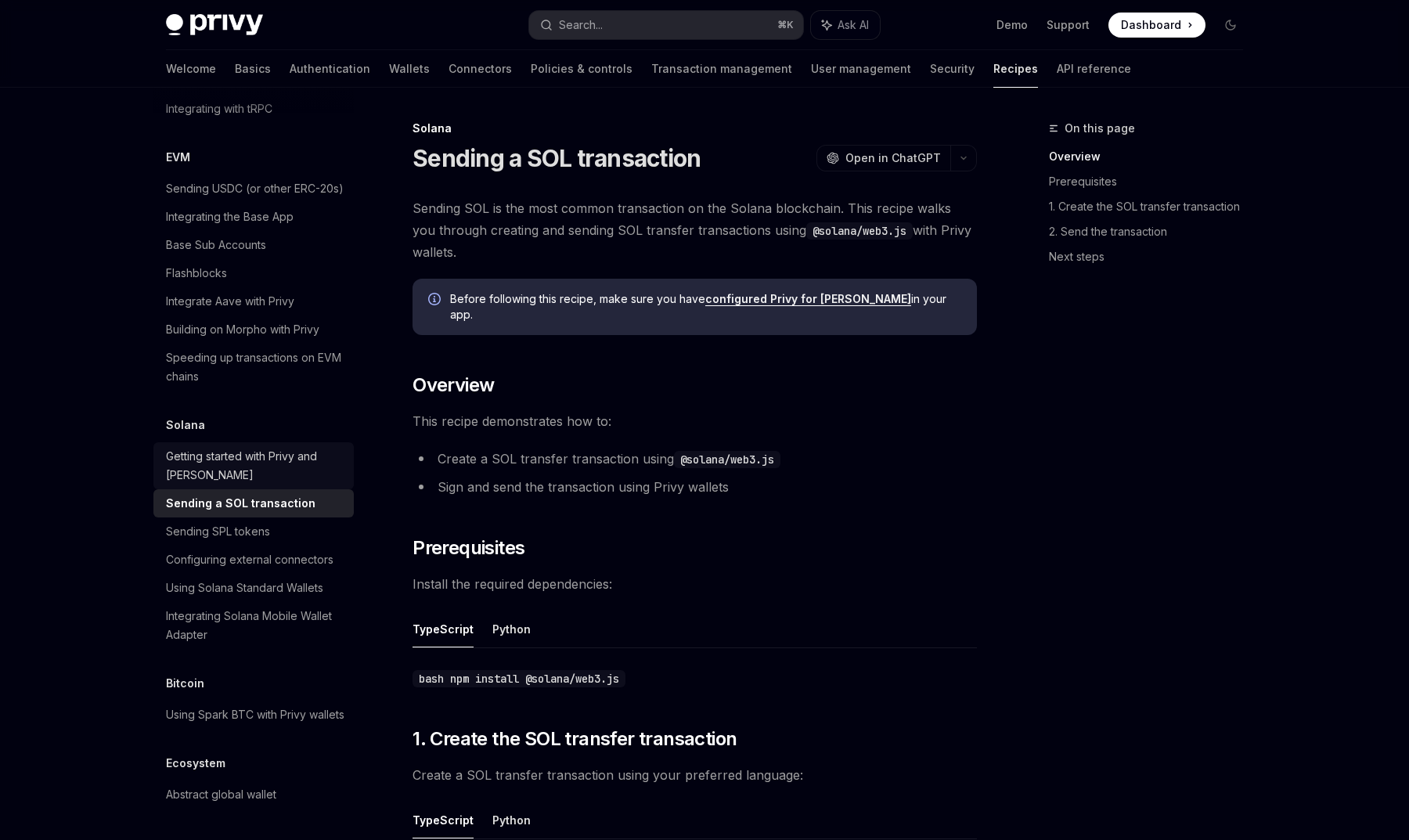
click at [312, 452] on div "Getting started with Privy and Solana" at bounding box center [255, 466] width 178 height 38
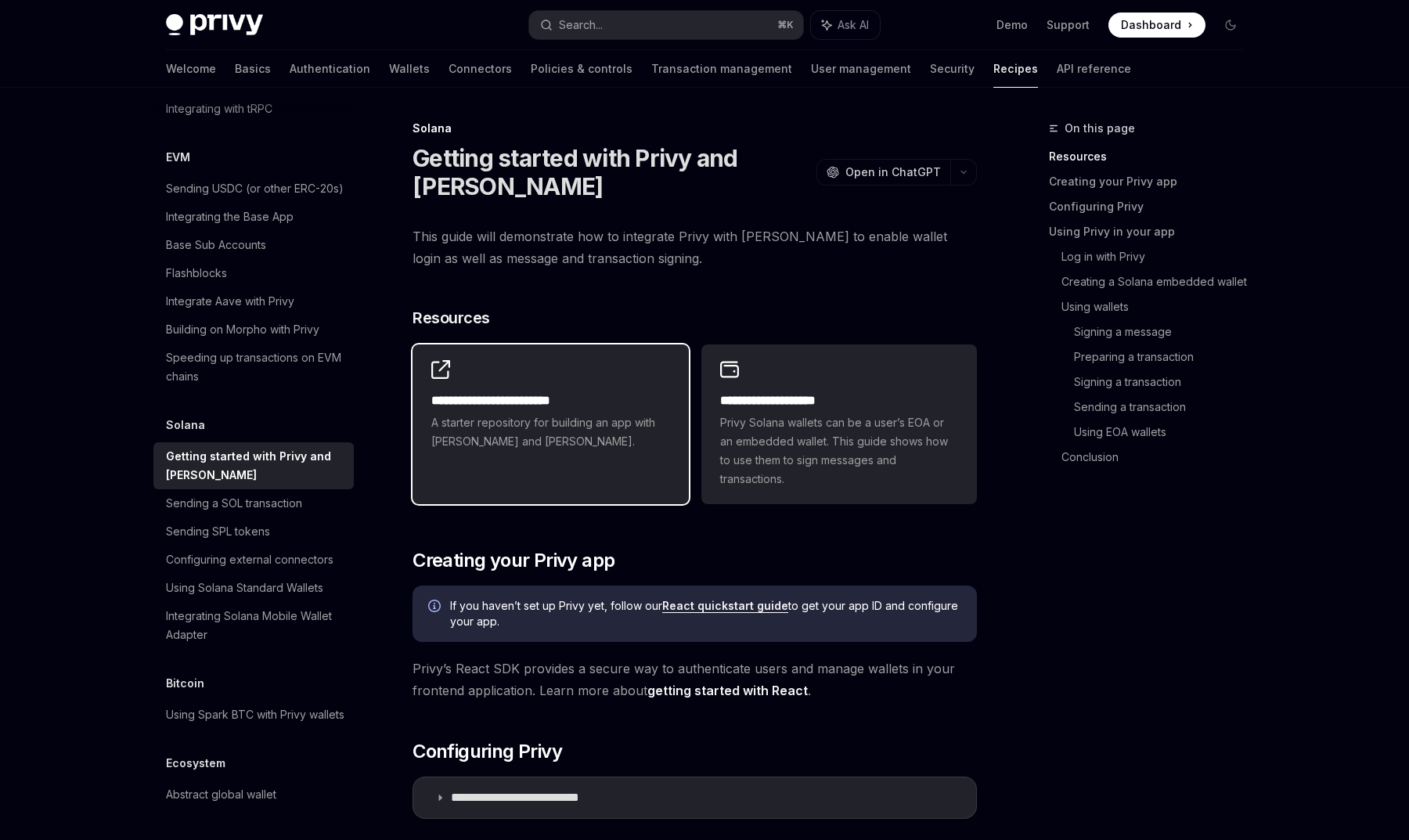
click at [514, 441] on span "A starter repository for building an app with Privy and Solana." at bounding box center [550, 432] width 238 height 38
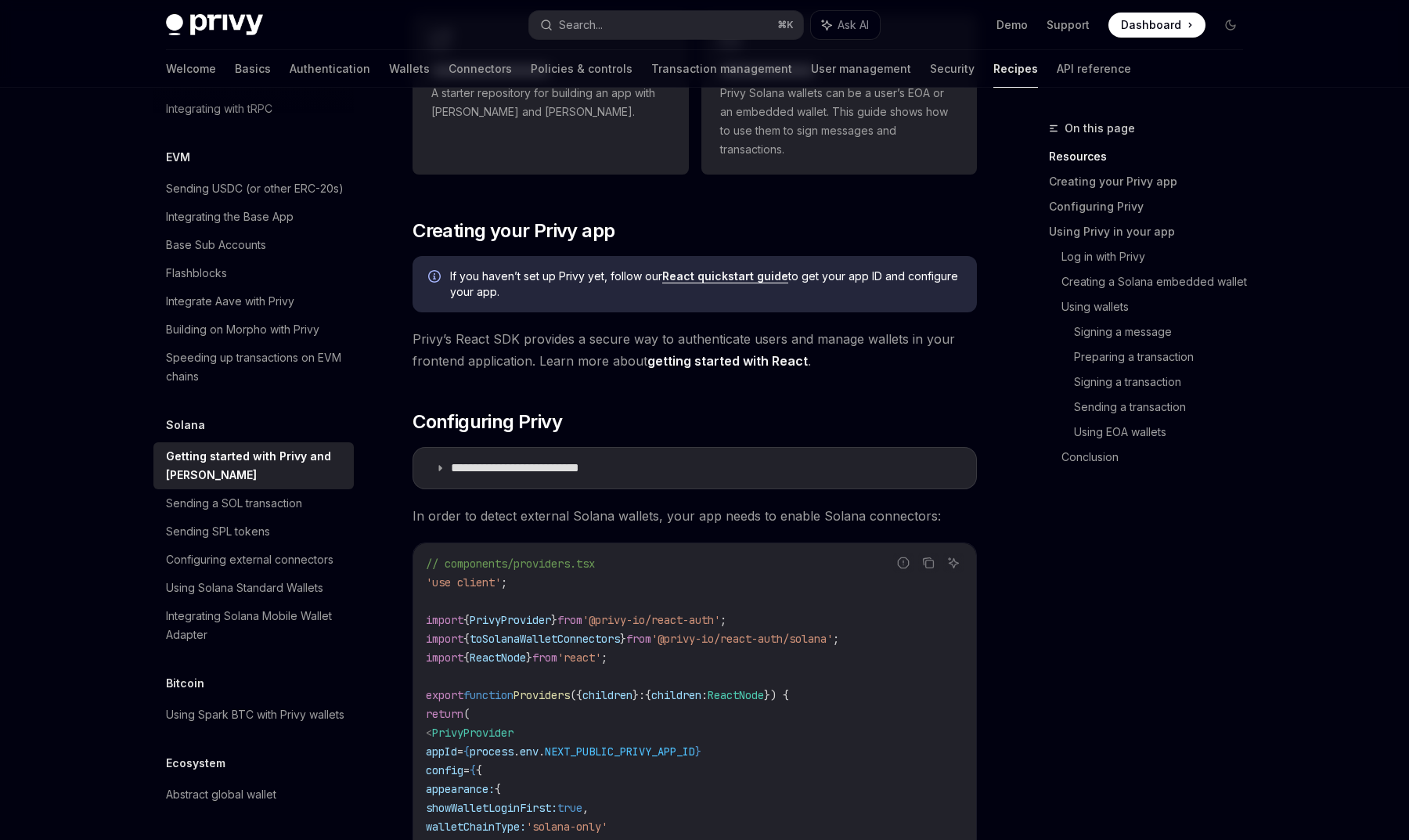
scroll to position [334, 0]
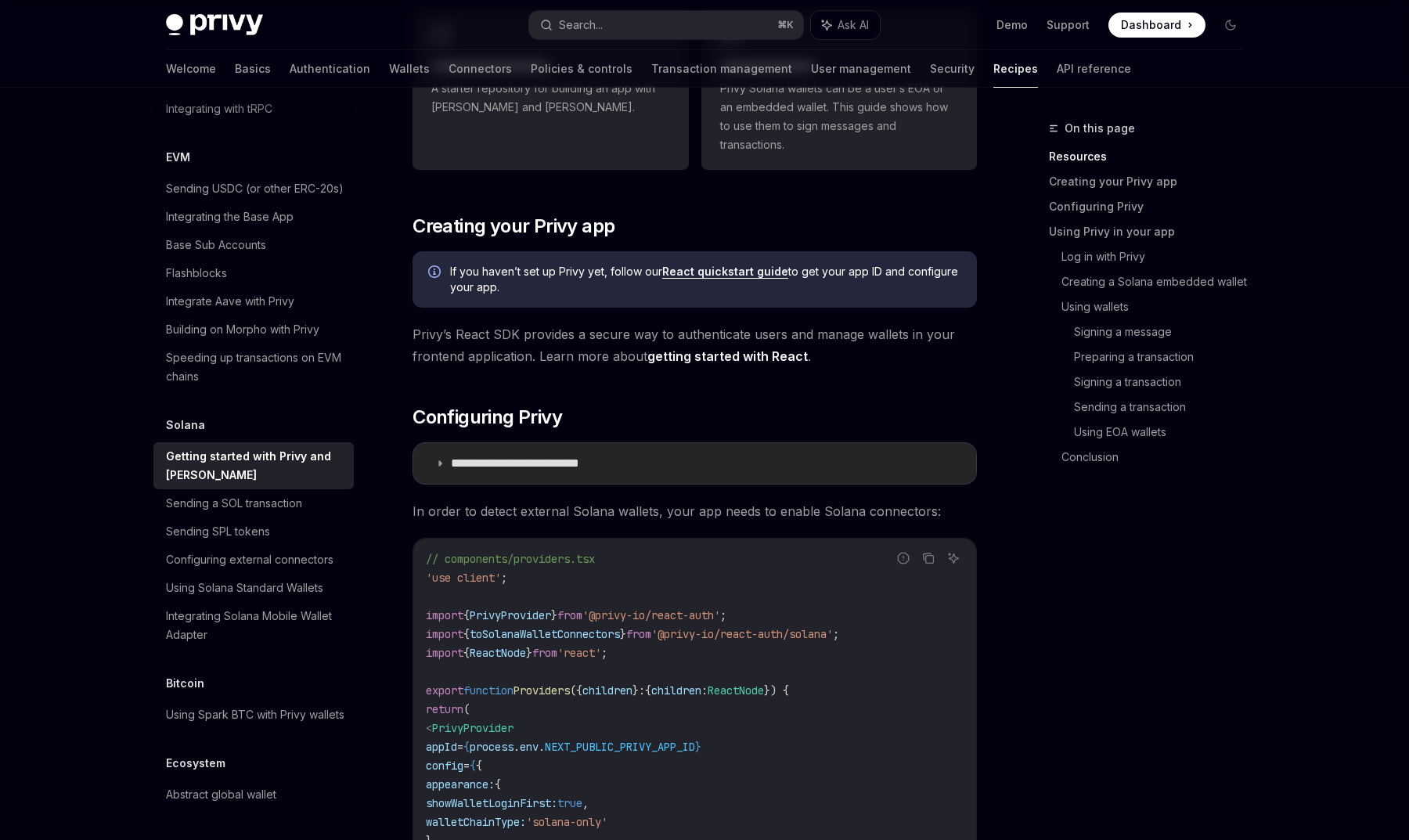
click at [586, 470] on p "**********" at bounding box center [540, 464] width 178 height 16
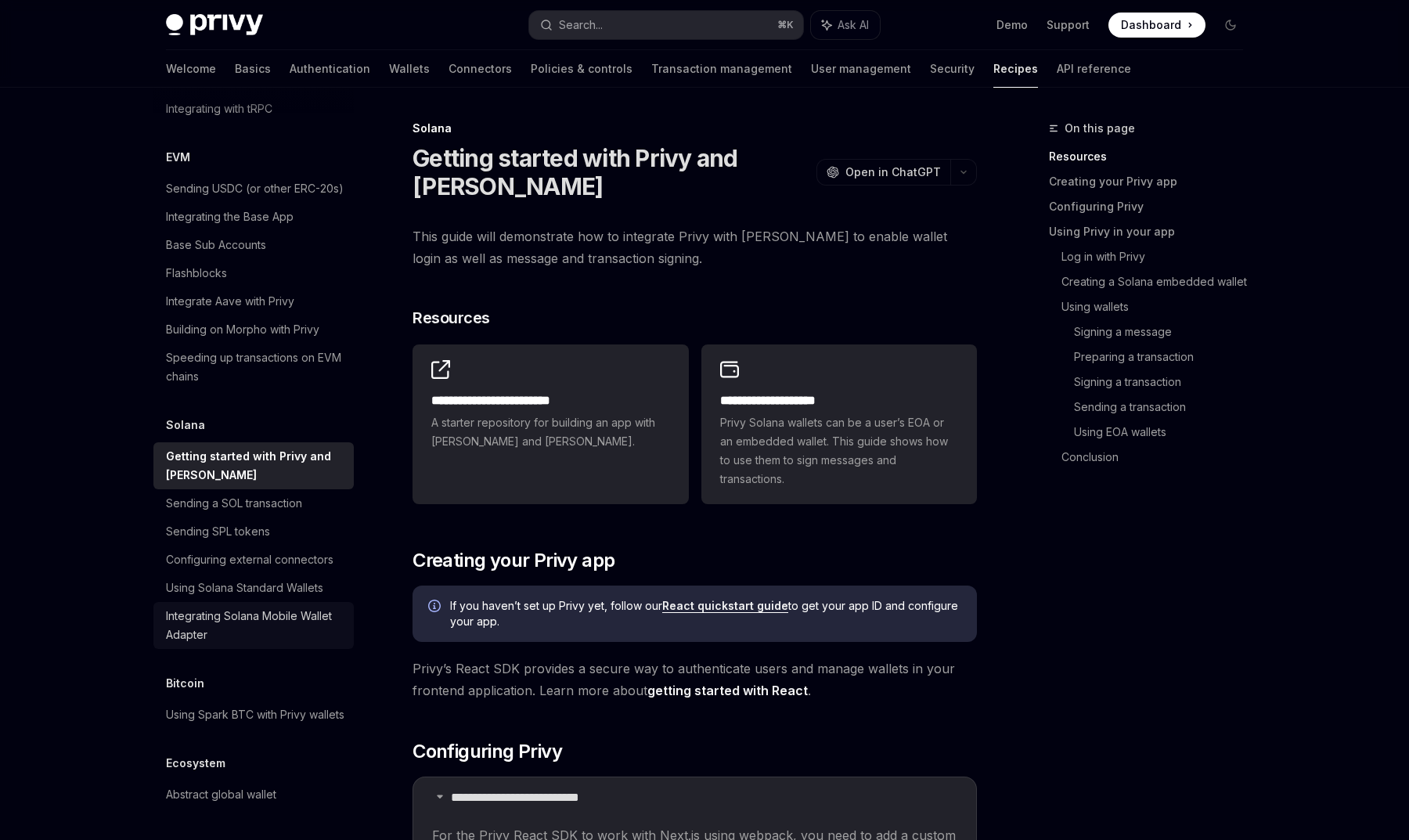
click at [315, 612] on div "Integrating Solana Mobile Wallet Adapter" at bounding box center [255, 626] width 178 height 38
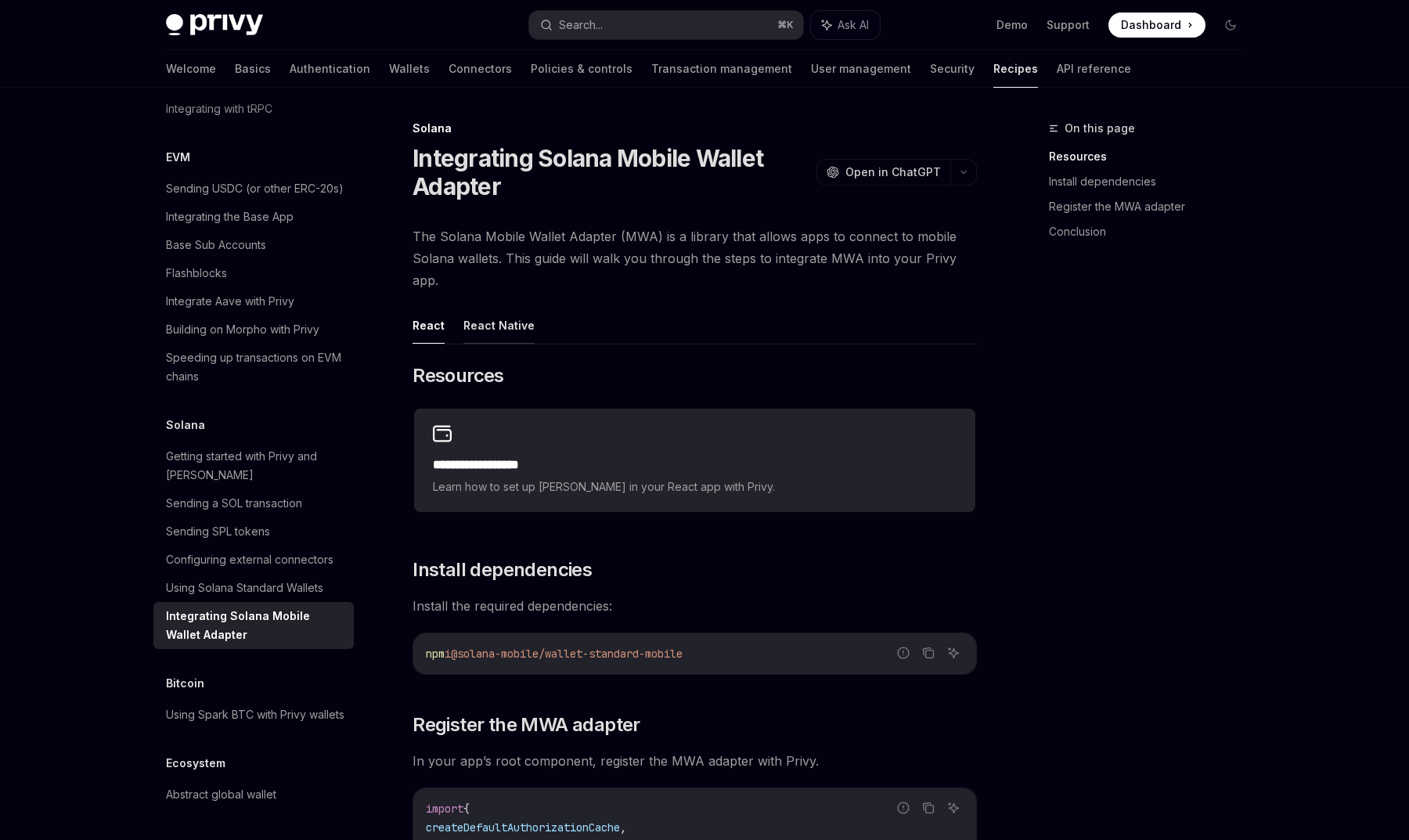
click at [513, 330] on button "React Native" at bounding box center [498, 325] width 71 height 37
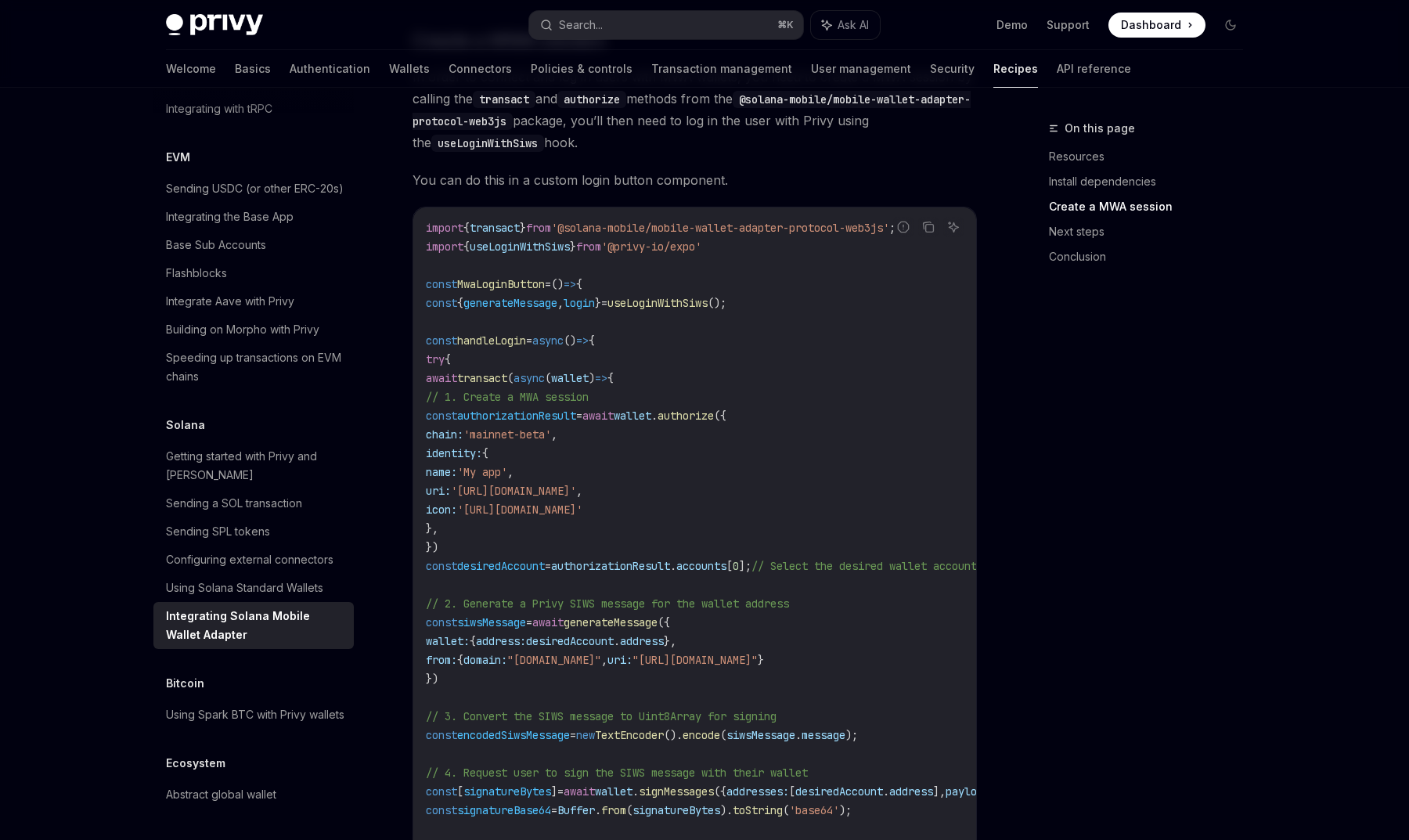
scroll to position [748, 0]
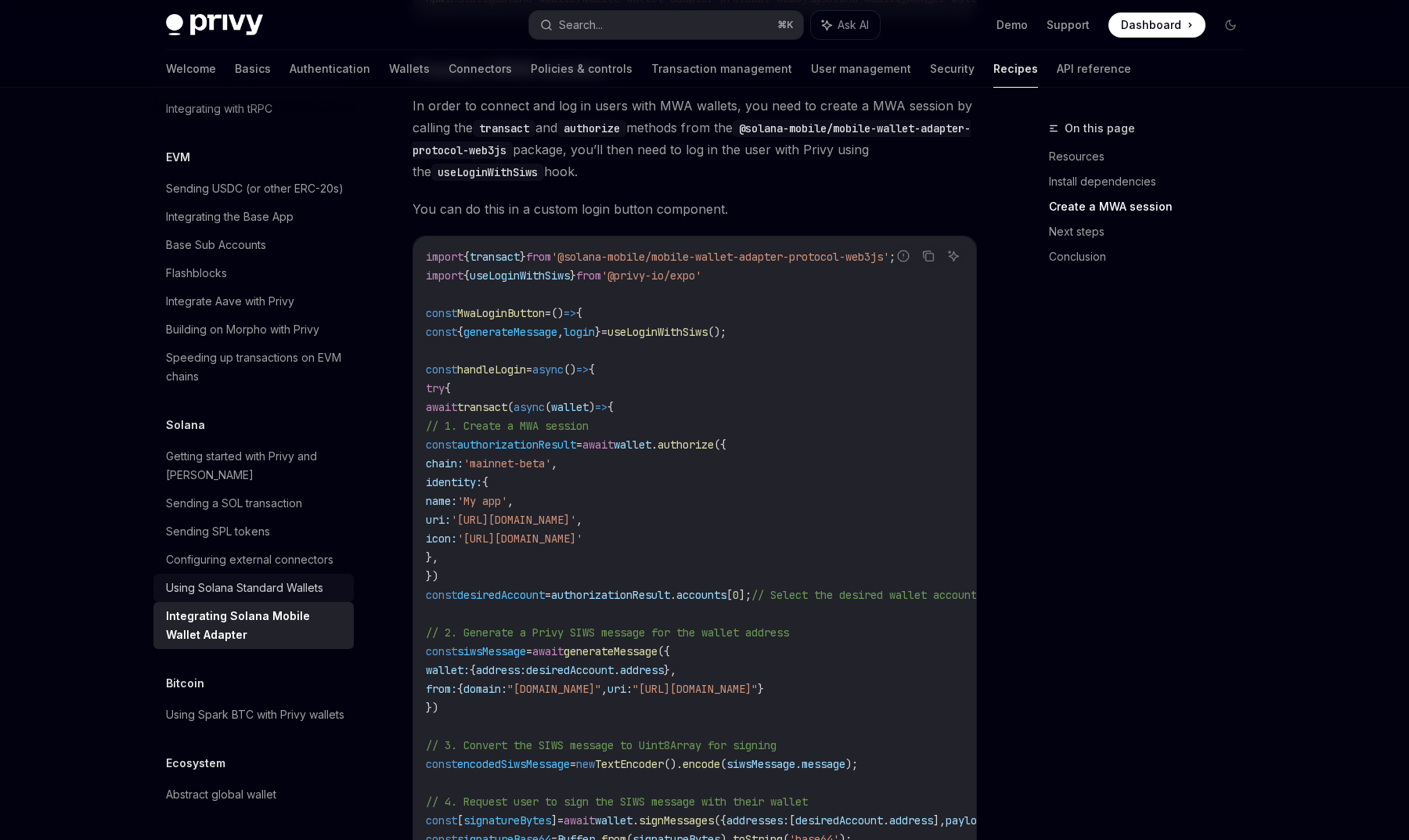
click at [251, 579] on div "Using Solana Standard Wallets" at bounding box center [244, 588] width 157 height 19
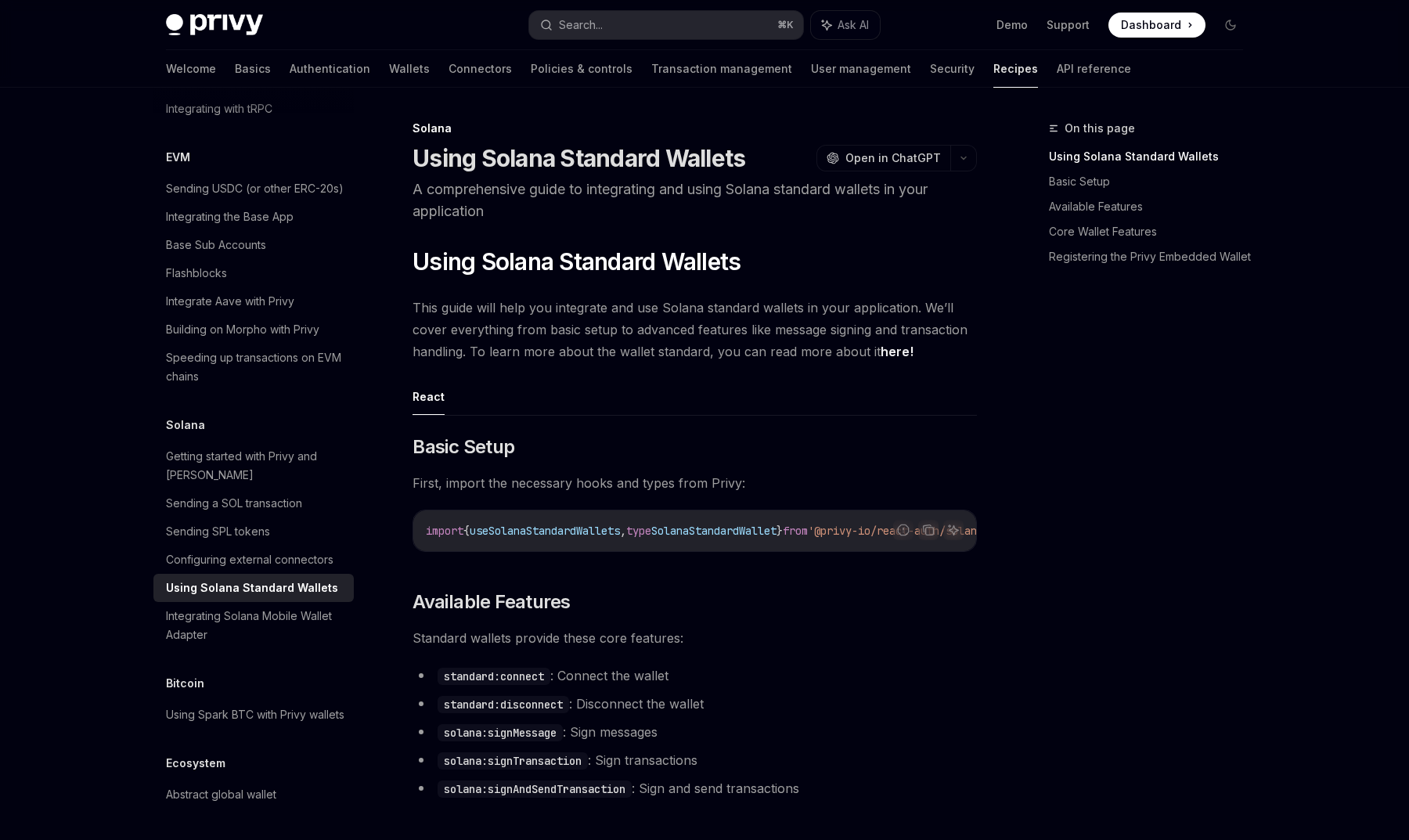
click at [453, 397] on ul "React" at bounding box center [695, 397] width 564 height 38
click at [437, 398] on button "React" at bounding box center [429, 396] width 32 height 37
click at [479, 402] on ul "React" at bounding box center [695, 397] width 564 height 38
click at [445, 402] on ul "React" at bounding box center [695, 397] width 564 height 38
click at [280, 452] on div "Getting started with Privy and Solana" at bounding box center [255, 466] width 178 height 38
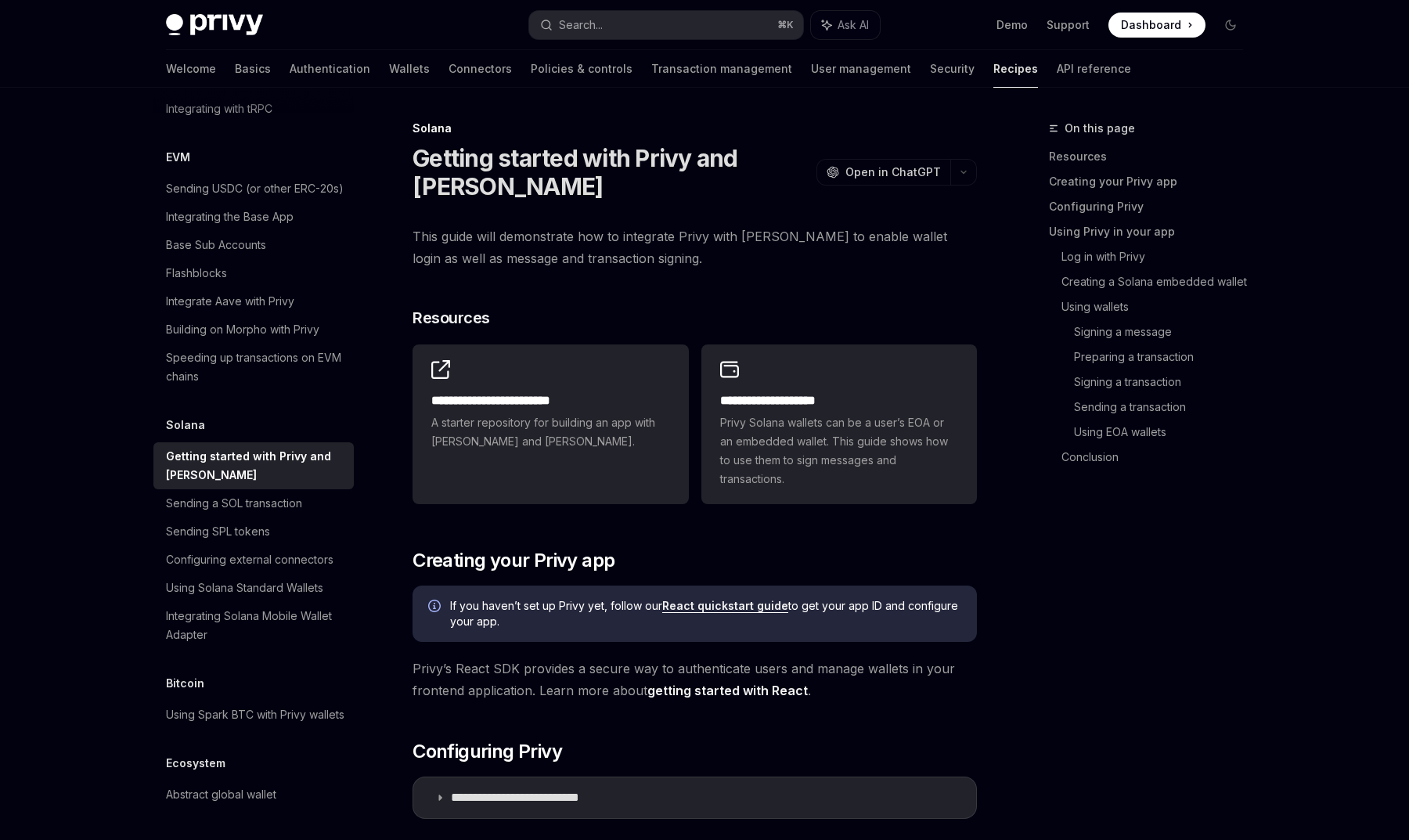
type textarea "*"
click at [583, 423] on span "A starter repository for building an app with Privy and Solana." at bounding box center [550, 432] width 238 height 38
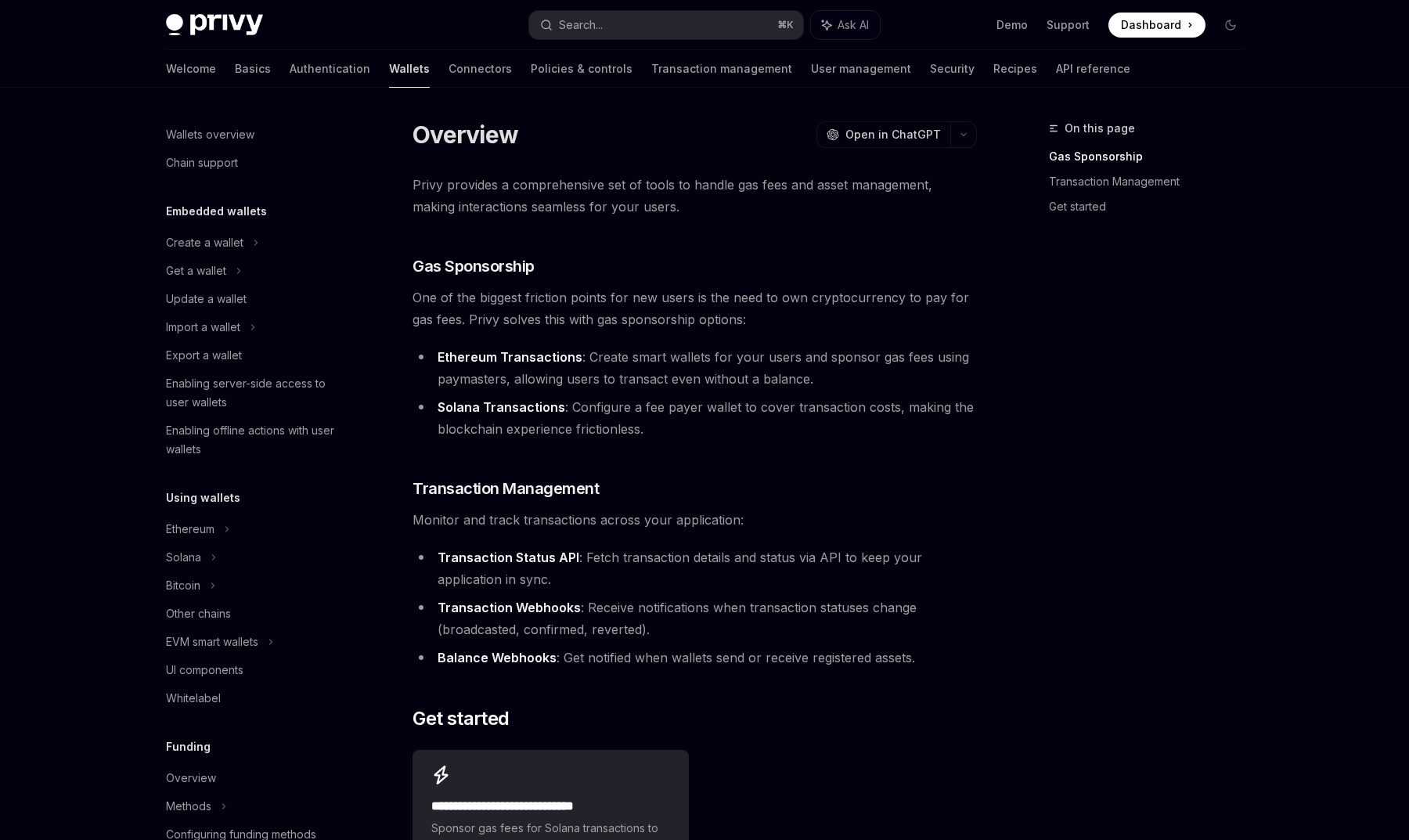
click at [389, 79] on link "Wallets" at bounding box center [409, 69] width 41 height 38
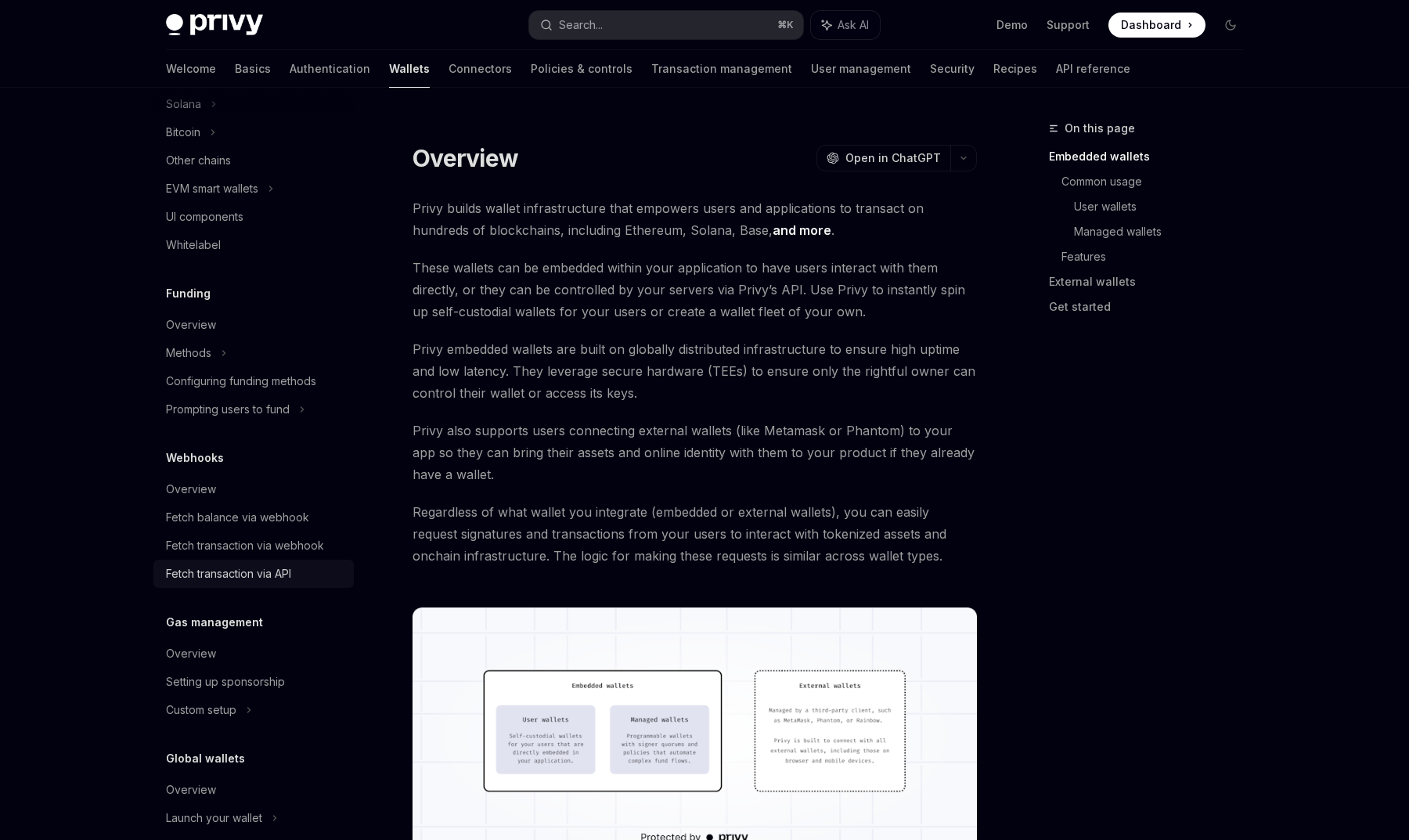
scroll to position [454, 0]
click at [238, 649] on div "Overview" at bounding box center [255, 653] width 178 height 19
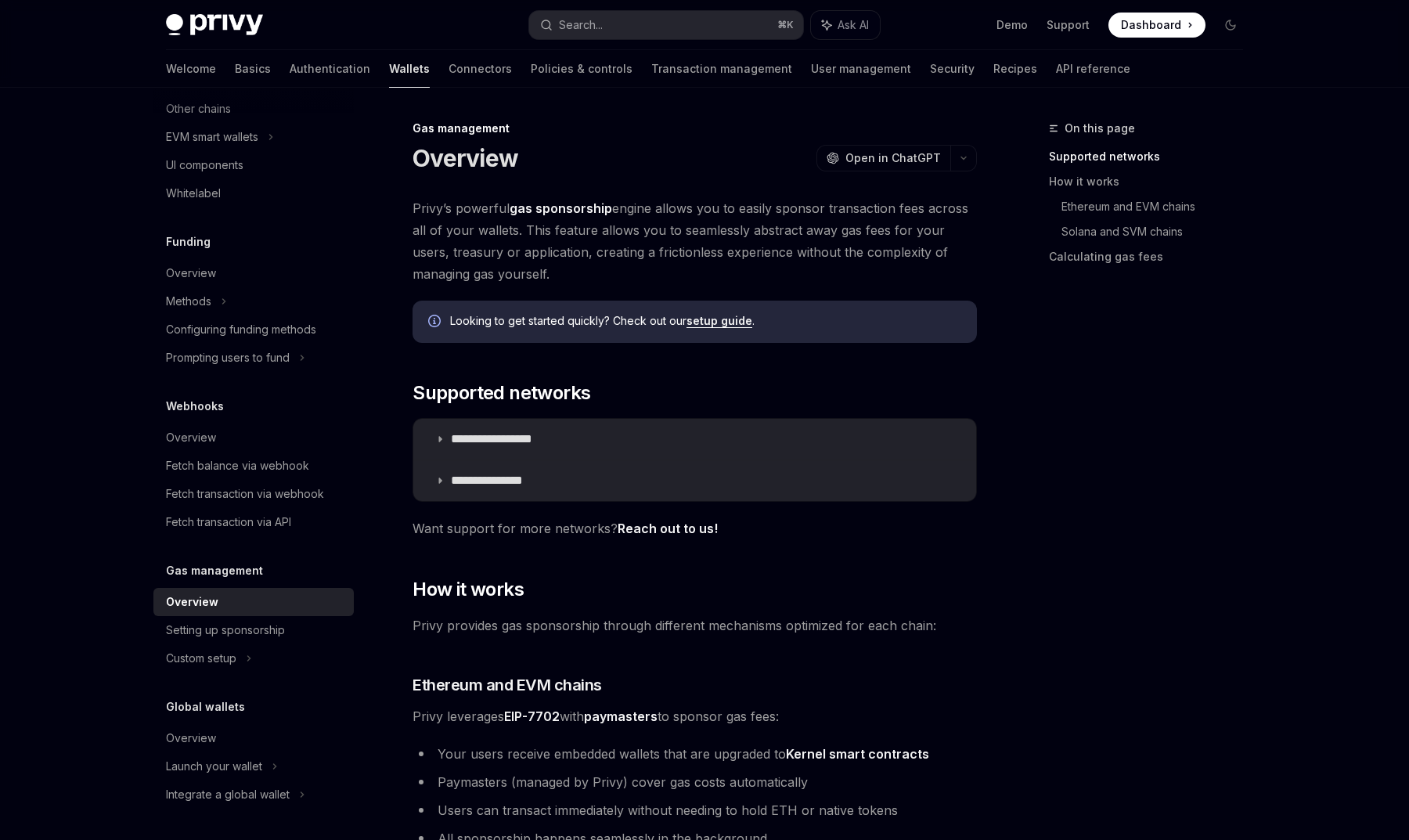
scroll to position [505, 0]
click at [437, 481] on icon at bounding box center [439, 480] width 9 height 9
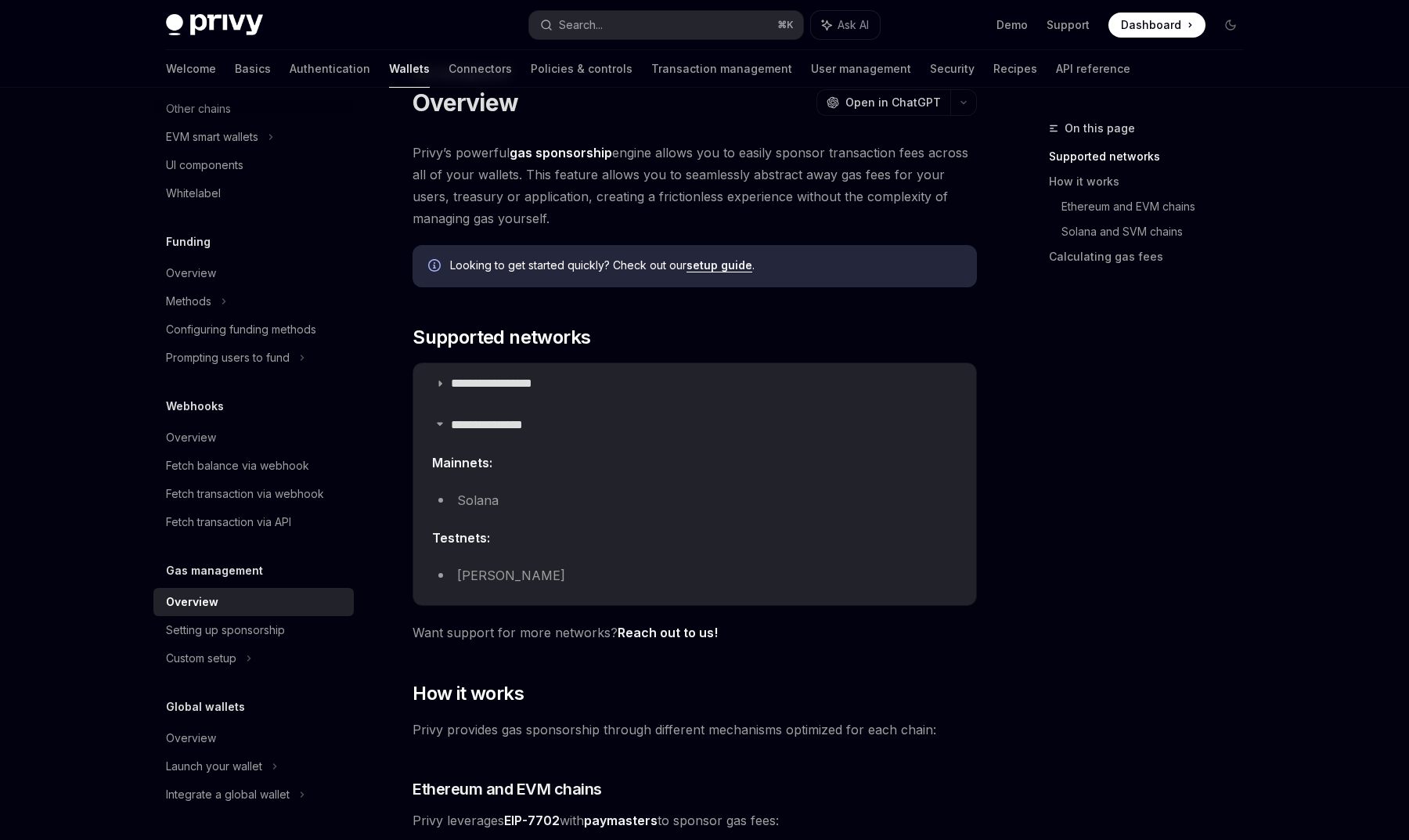
scroll to position [57, 0]
click at [497, 503] on li "Solana" at bounding box center [694, 499] width 525 height 22
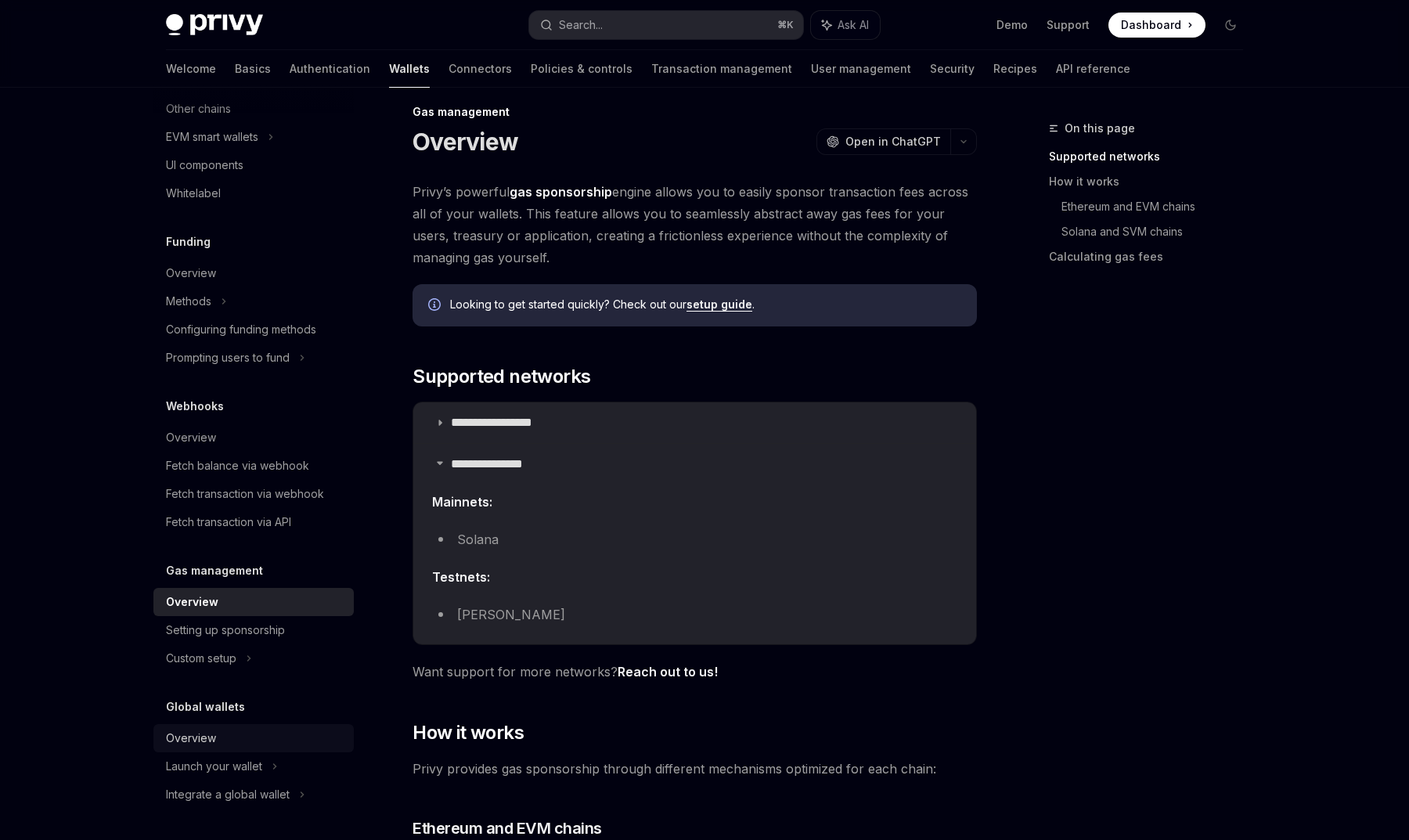
scroll to position [505, 0]
click at [236, 634] on div "Setting up sponsorship" at bounding box center [225, 630] width 119 height 19
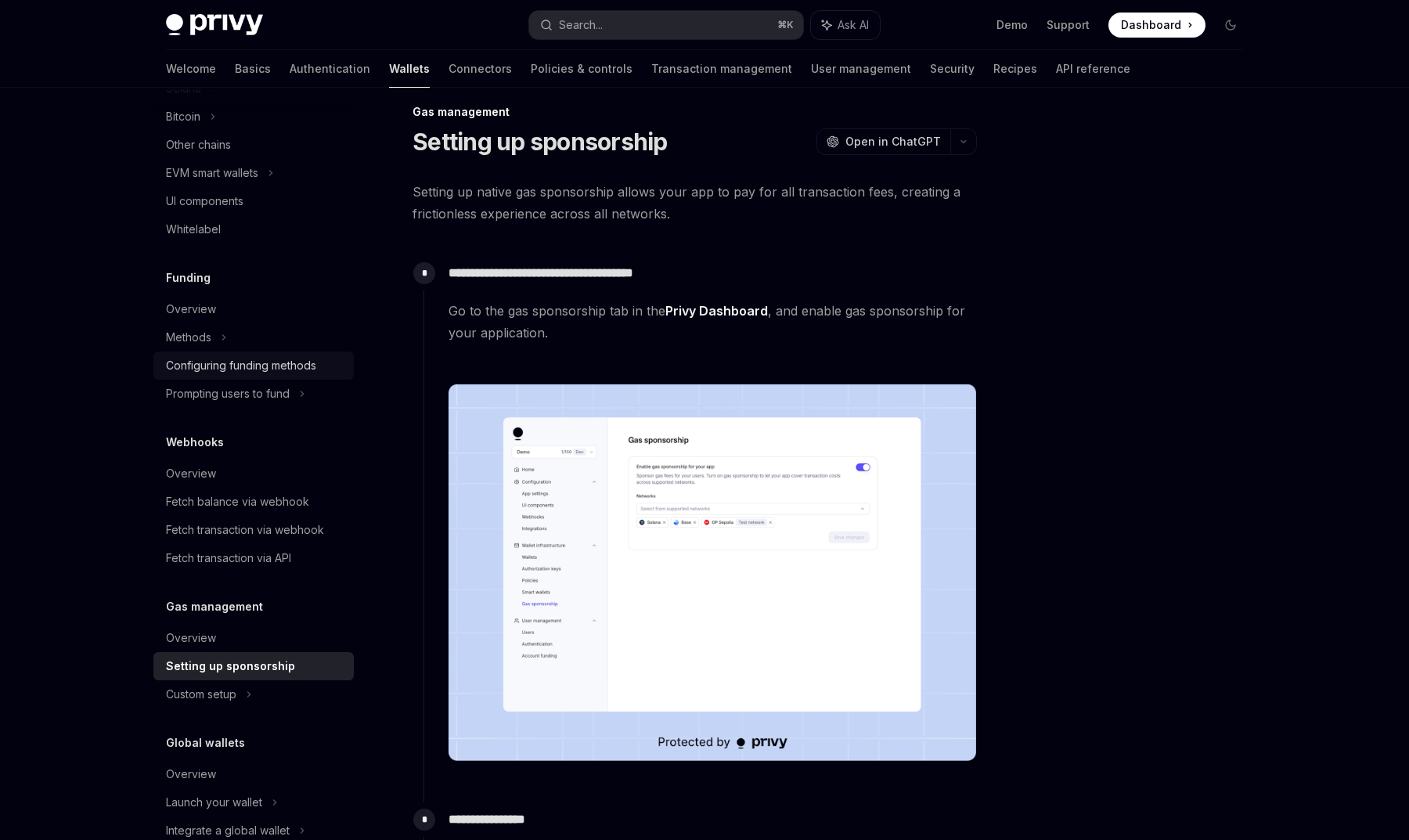
scroll to position [463, 0]
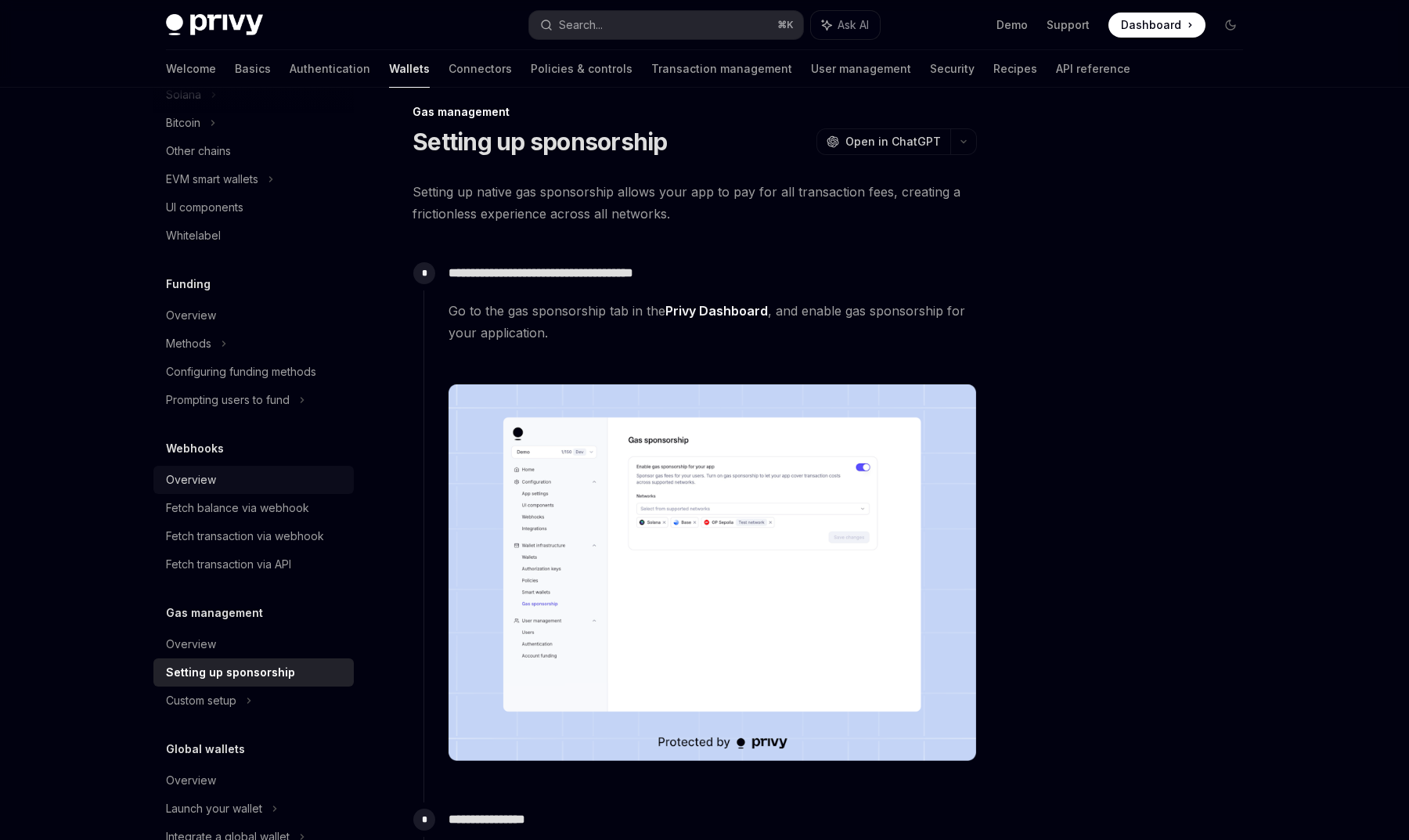
click at [228, 474] on div "Overview" at bounding box center [255, 480] width 178 height 19
type textarea "*"
